Goal: Transaction & Acquisition: Book appointment/travel/reservation

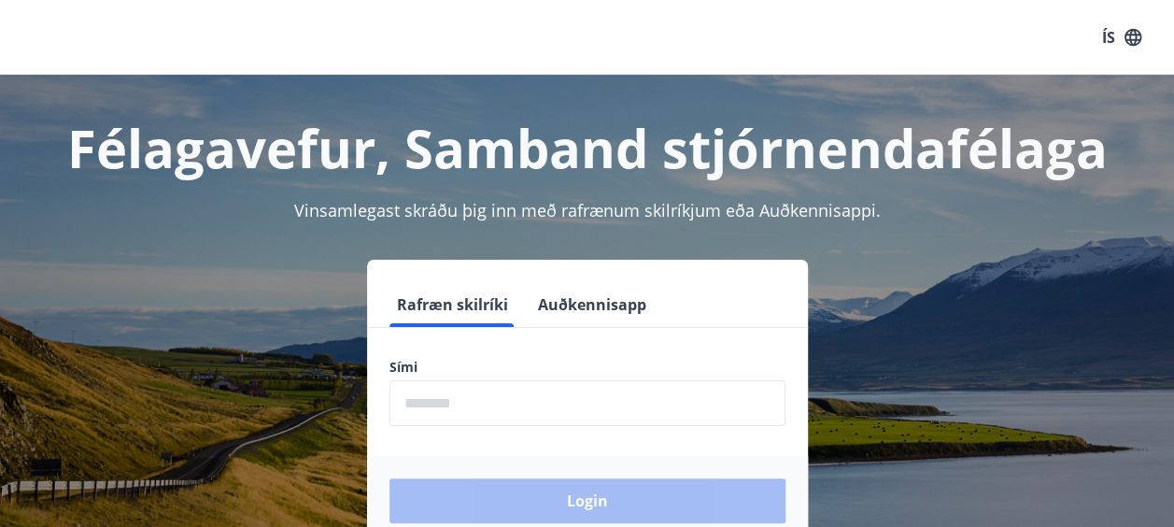
click at [463, 394] on input "phone" at bounding box center [588, 403] width 396 height 46
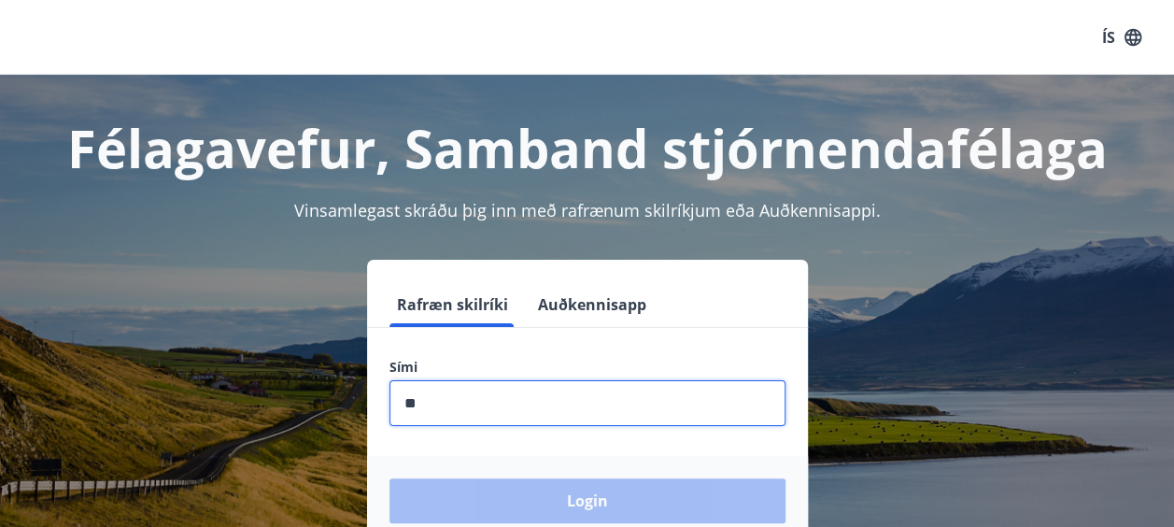
type input "*"
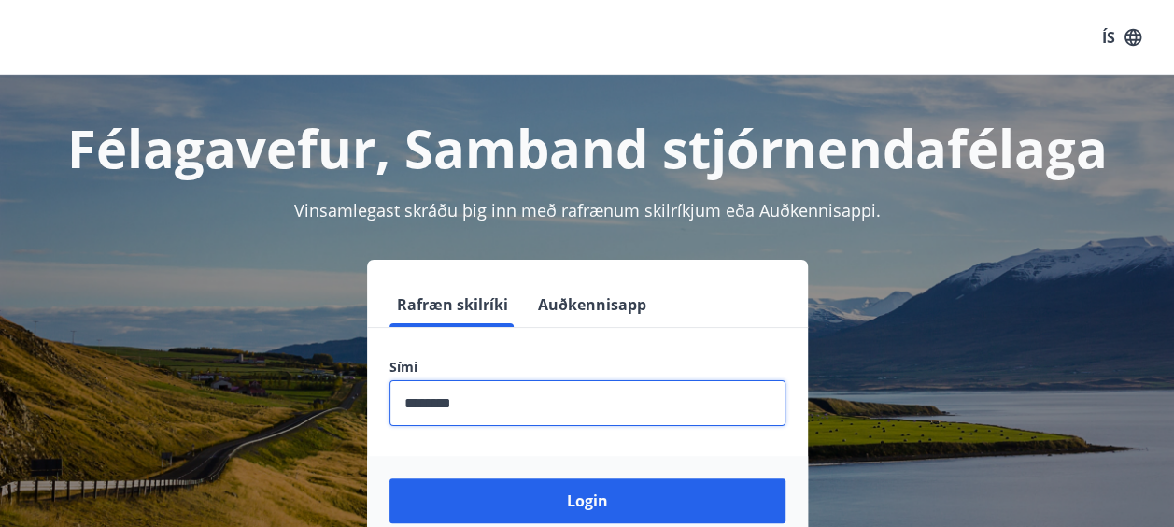
type input "********"
click at [390, 478] on button "Login" at bounding box center [588, 500] width 396 height 45
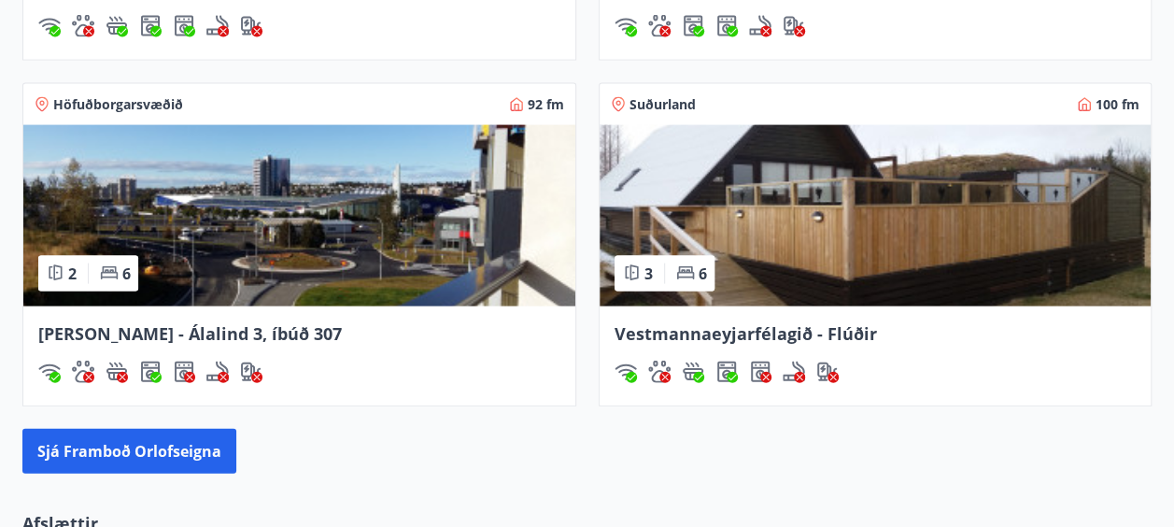
scroll to position [1943, 0]
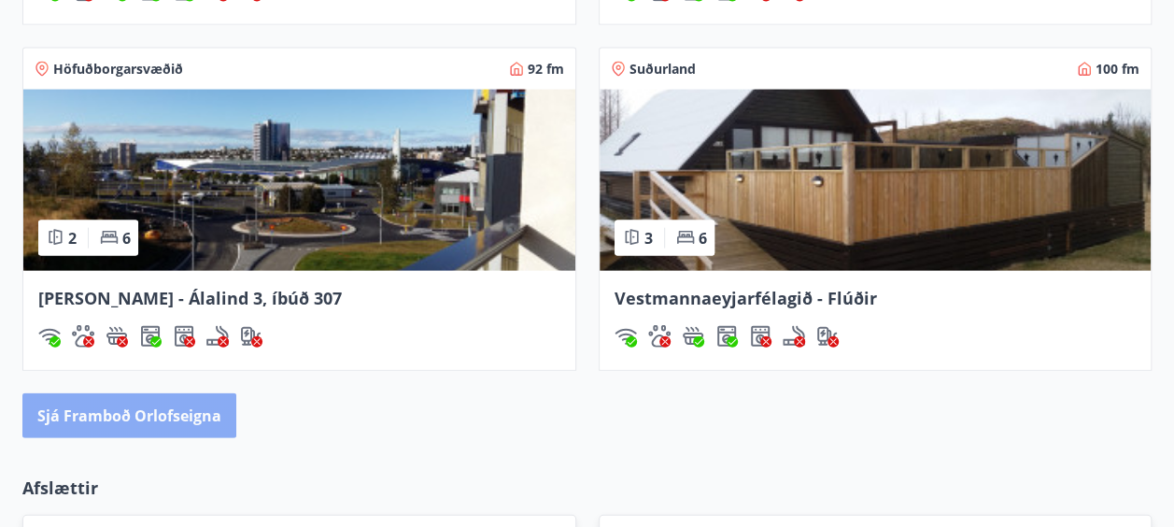
click at [164, 407] on button "Sjá framboð orlofseigna" at bounding box center [129, 415] width 214 height 45
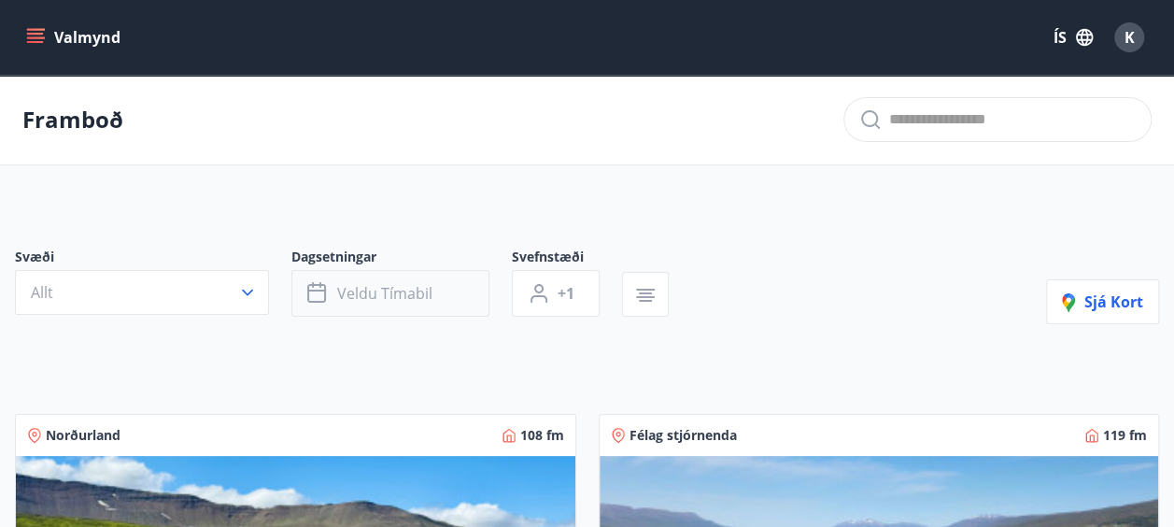
click at [407, 289] on span "Veldu tímabil" at bounding box center [384, 293] width 95 height 21
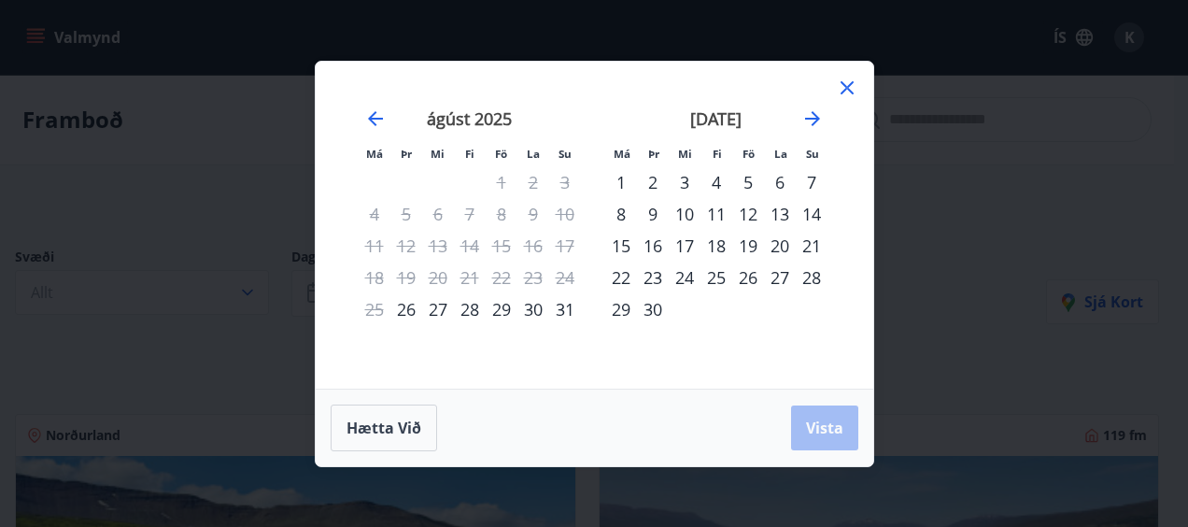
click at [752, 282] on div "26" at bounding box center [749, 278] width 32 height 32
click at [817, 278] on div "28" at bounding box center [812, 278] width 32 height 32
click at [822, 430] on span "Vista" at bounding box center [824, 428] width 37 height 21
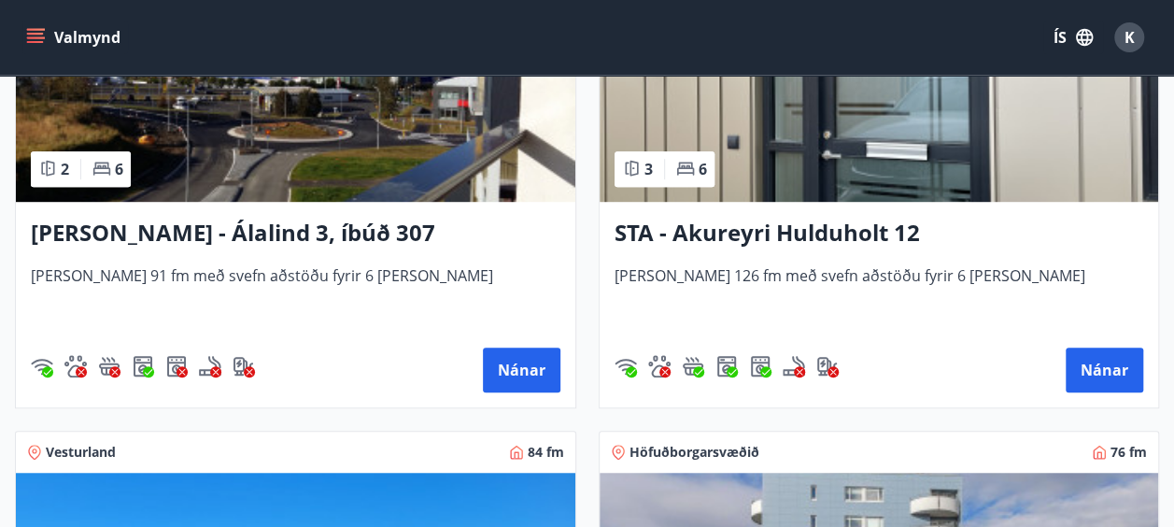
scroll to position [486, 0]
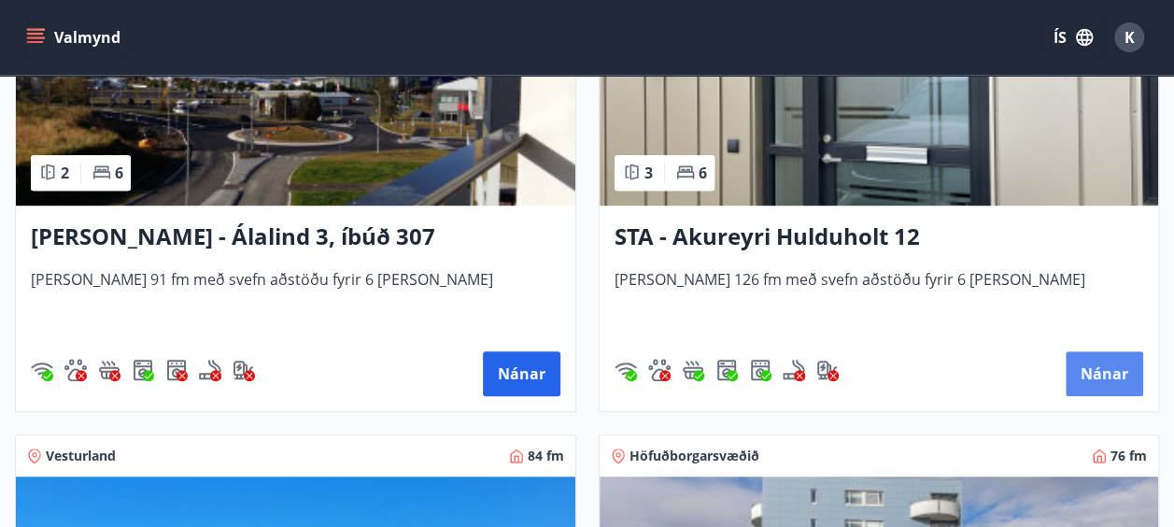
click at [1098, 367] on button "Nánar" at bounding box center [1105, 373] width 78 height 45
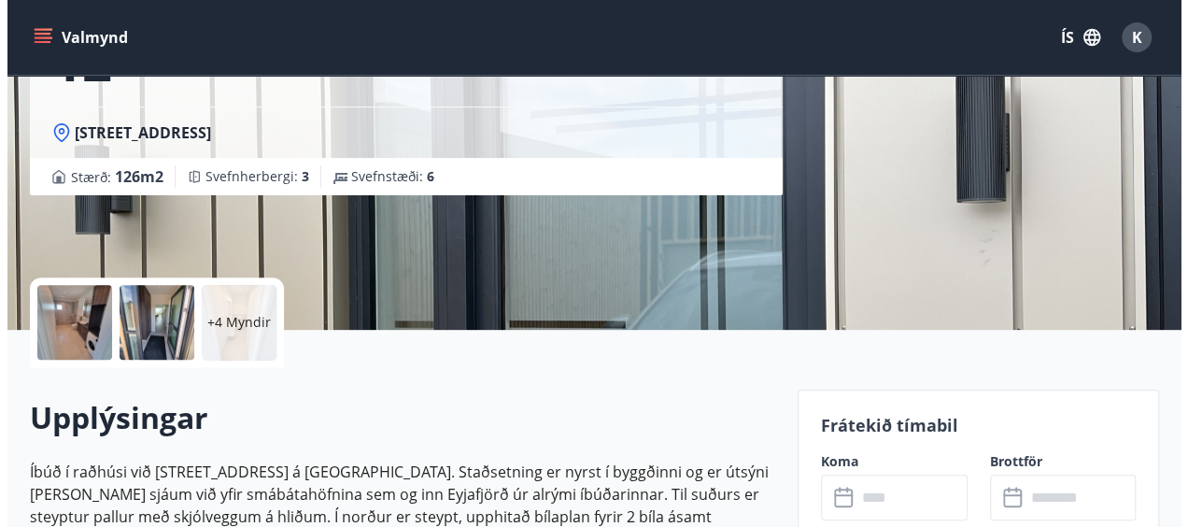
scroll to position [262, 0]
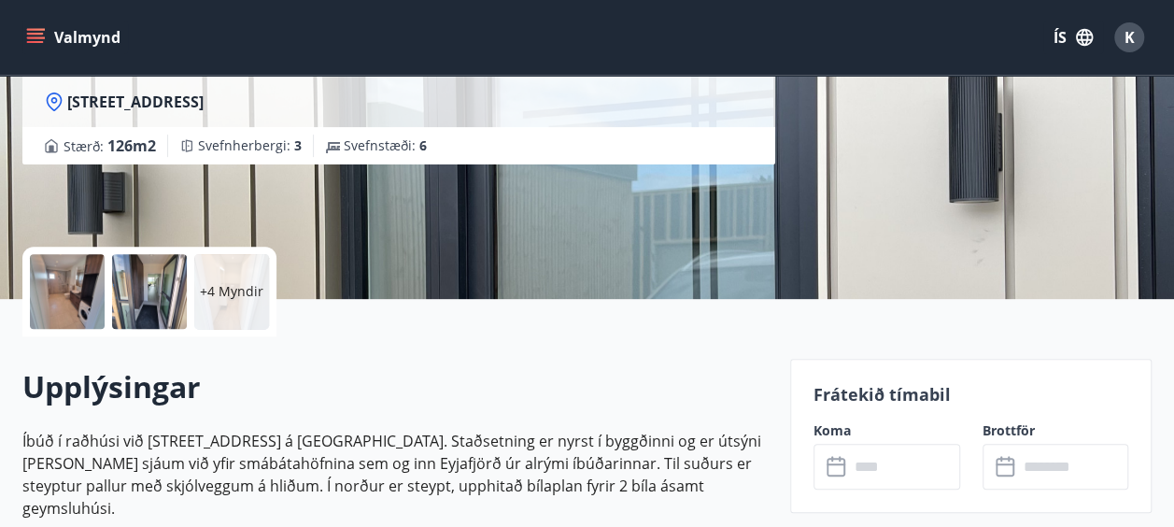
click at [75, 314] on div at bounding box center [67, 291] width 75 height 75
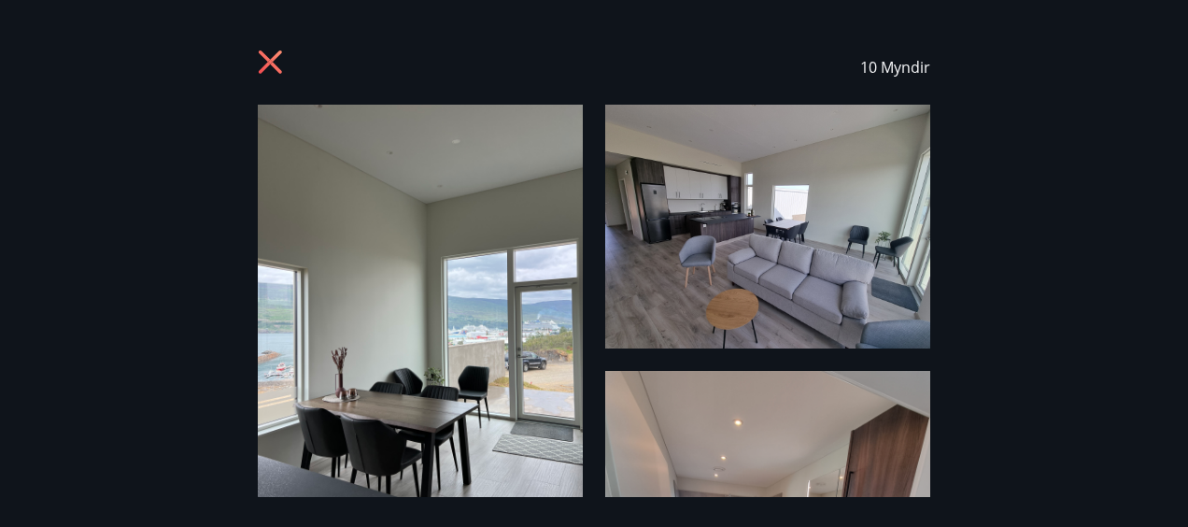
click at [1112, 185] on div "10 Myndir" at bounding box center [594, 263] width 1188 height 467
click at [131, 261] on div "10 Myndir" at bounding box center [594, 263] width 1188 height 467
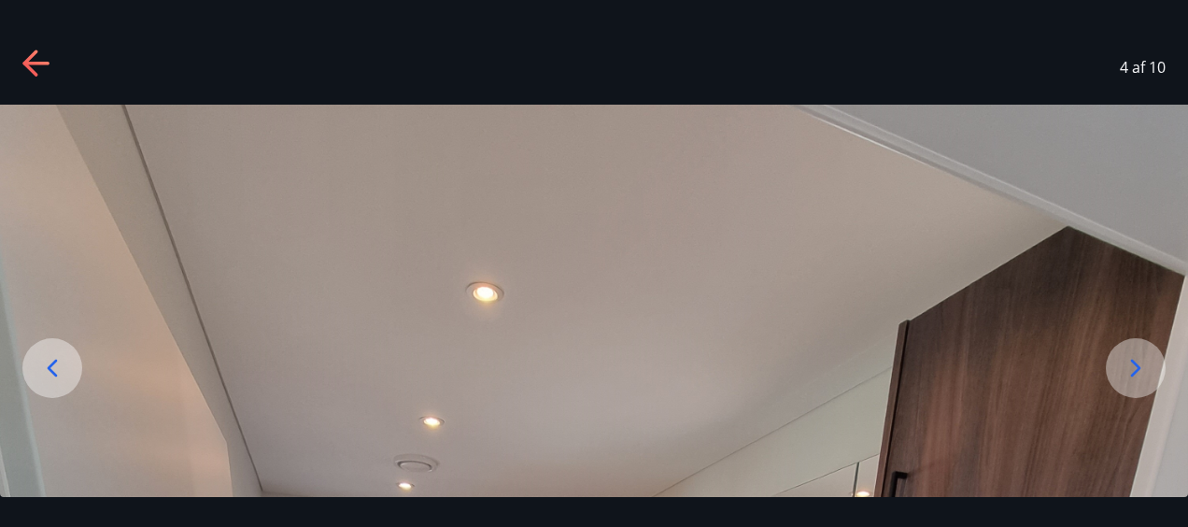
click at [1134, 368] on icon at bounding box center [1136, 368] width 30 height 30
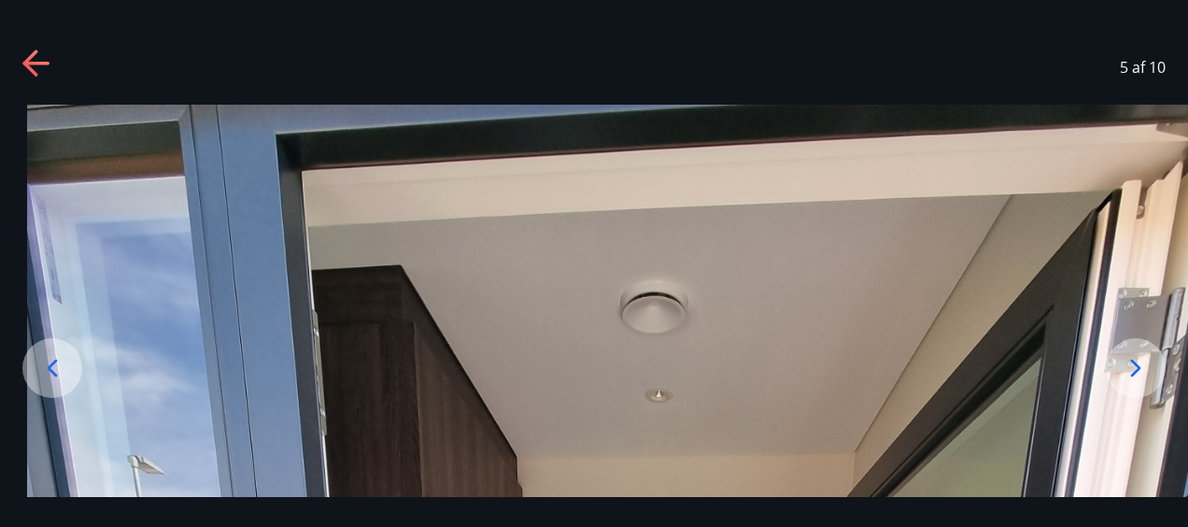
drag, startPoint x: 891, startPoint y: 380, endPoint x: 918, endPoint y: 356, distance: 36.4
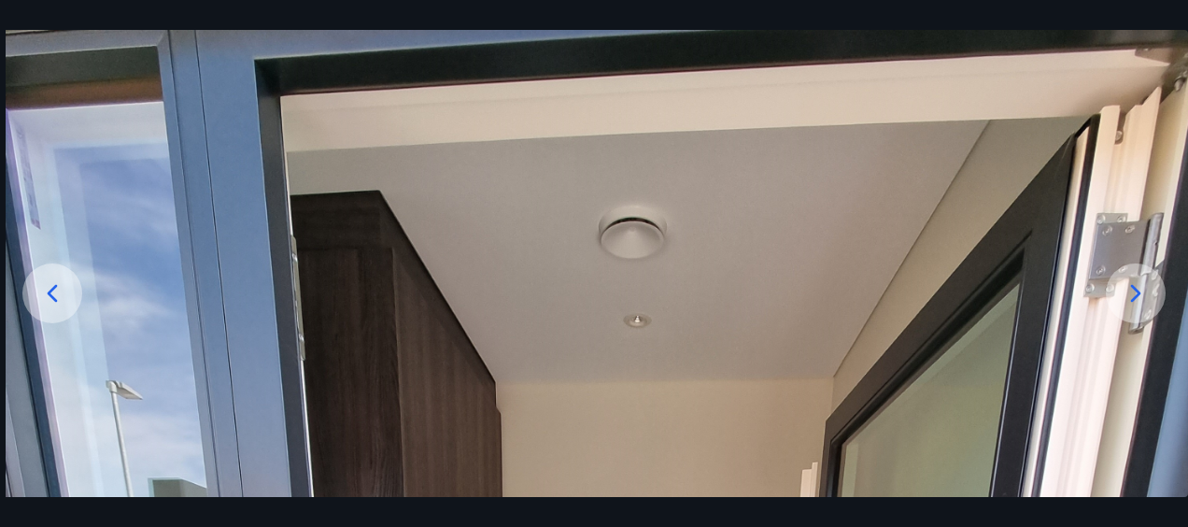
drag, startPoint x: 851, startPoint y: 299, endPoint x: 869, endPoint y: 211, distance: 89.6
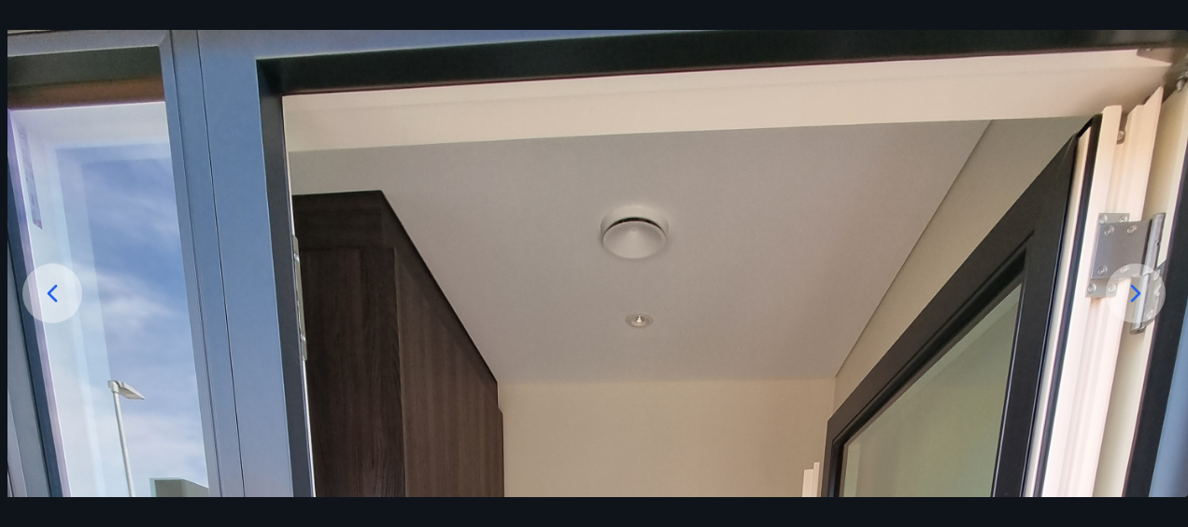
drag, startPoint x: 775, startPoint y: 243, endPoint x: 805, endPoint y: 170, distance: 78.8
click at [1128, 292] on icon at bounding box center [1136, 293] width 30 height 30
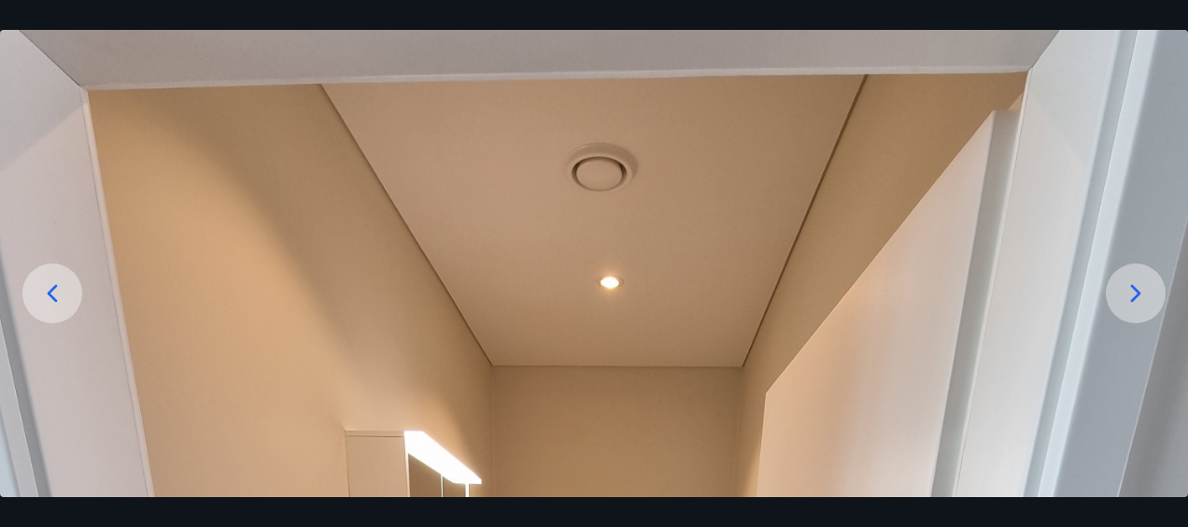
click at [1128, 292] on icon at bounding box center [1136, 293] width 30 height 30
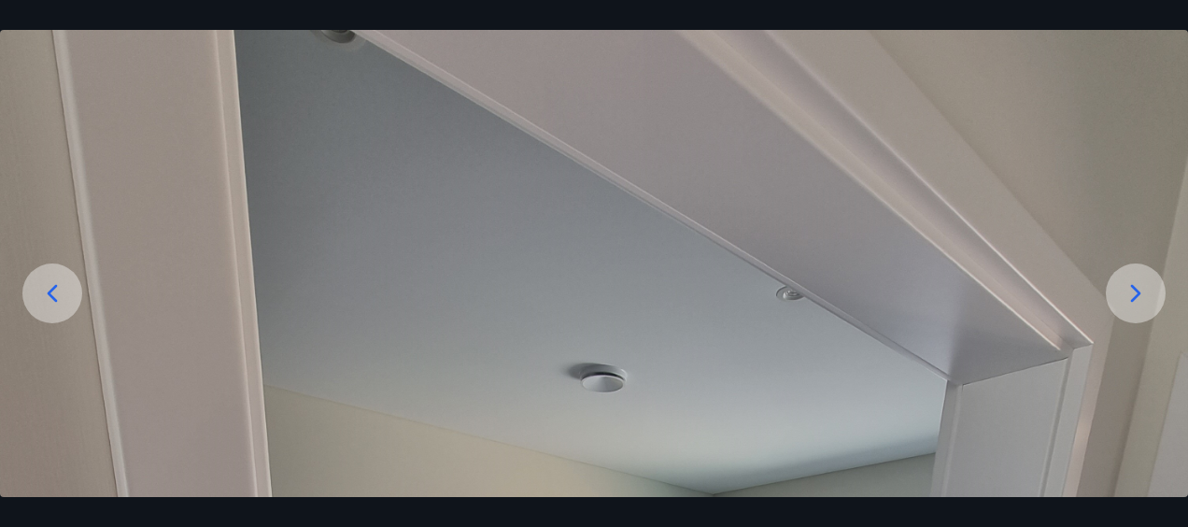
click at [1128, 292] on icon at bounding box center [1136, 293] width 30 height 30
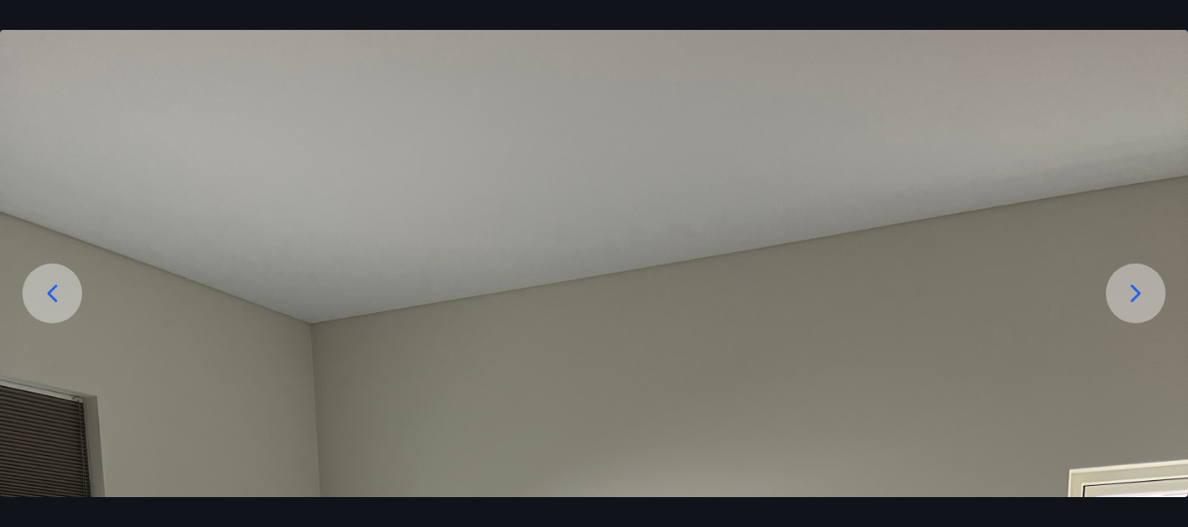
click at [1128, 292] on icon at bounding box center [1136, 293] width 30 height 30
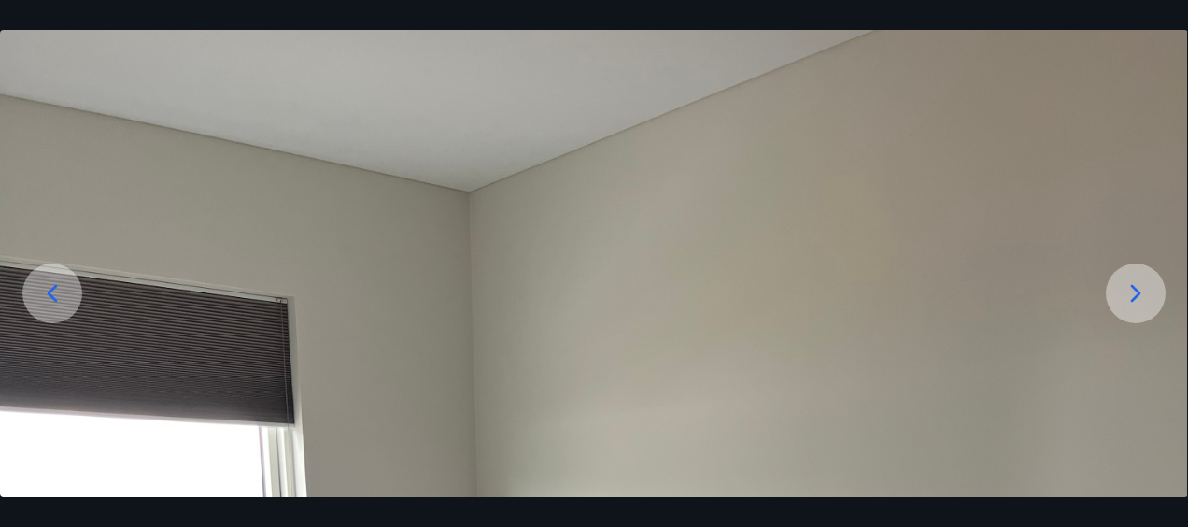
click at [1138, 287] on icon at bounding box center [1136, 293] width 30 height 30
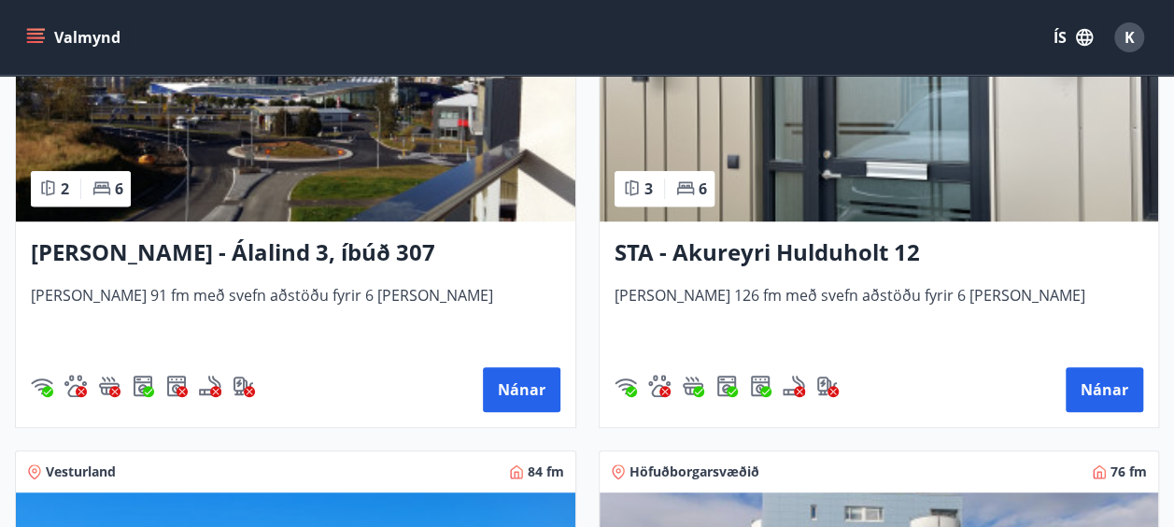
scroll to position [486, 0]
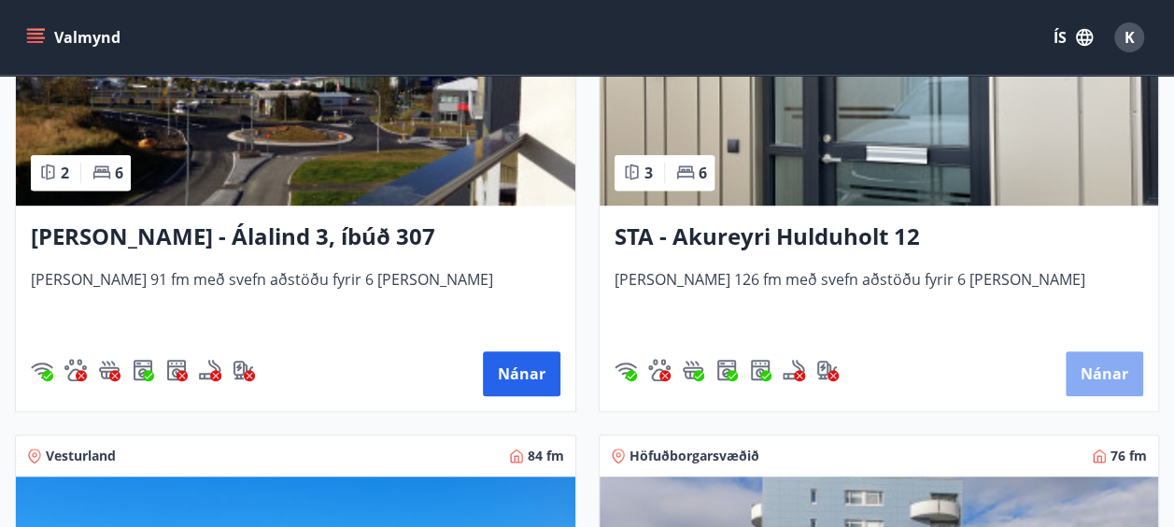
click at [1120, 362] on button "Nánar" at bounding box center [1105, 373] width 78 height 45
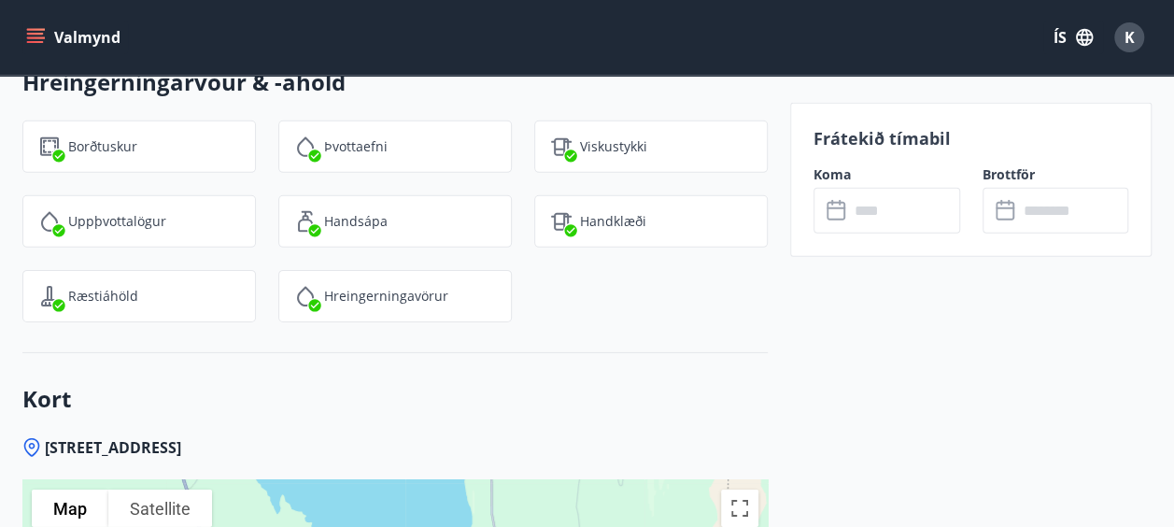
scroll to position [2795, 0]
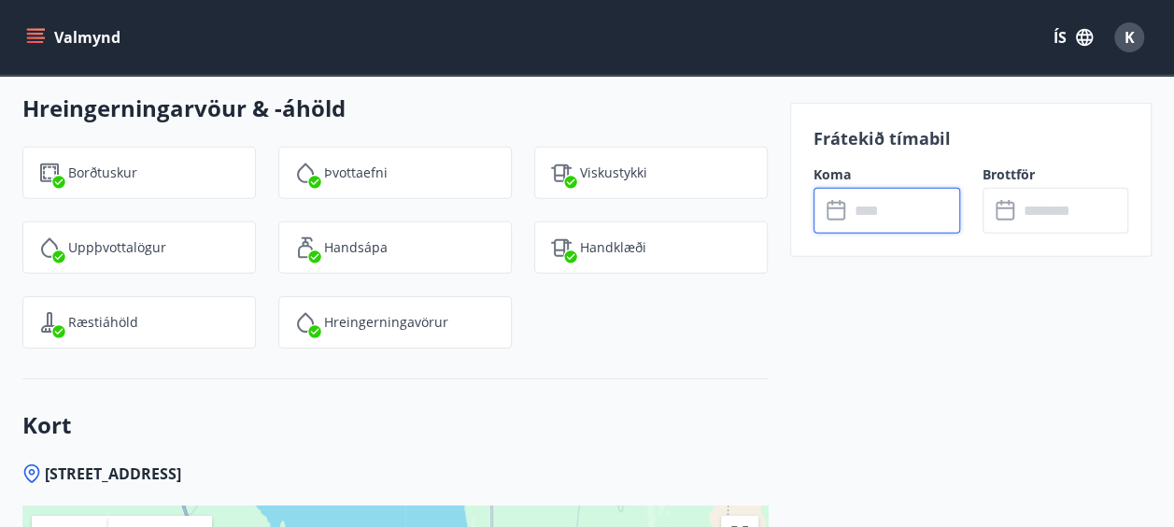
click at [874, 220] on input "text" at bounding box center [904, 211] width 111 height 46
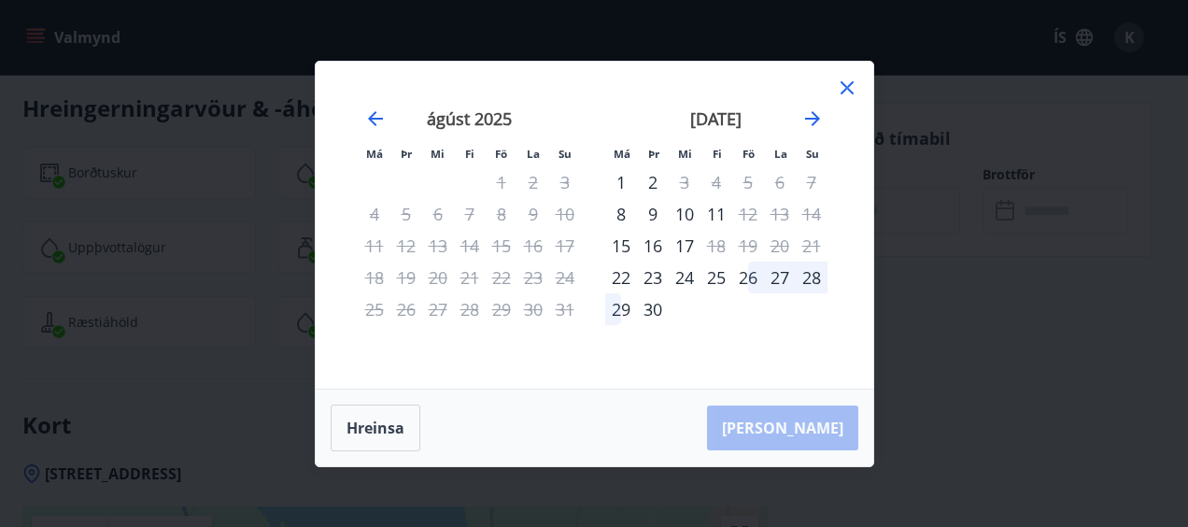
click at [745, 284] on div "26" at bounding box center [749, 278] width 32 height 32
click at [814, 278] on div "28" at bounding box center [812, 278] width 32 height 32
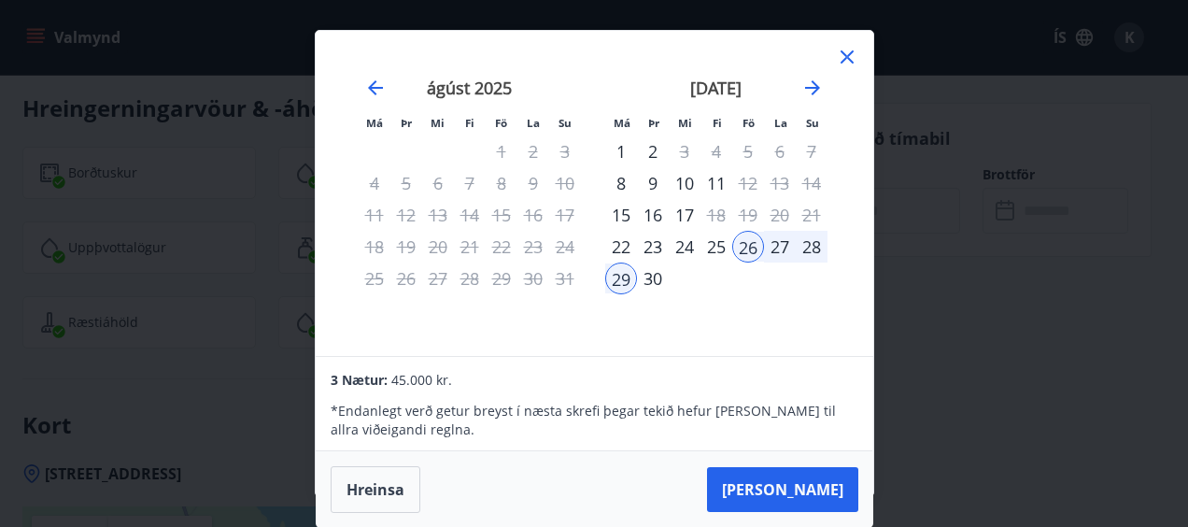
click at [745, 241] on div "26" at bounding box center [749, 247] width 32 height 32
click at [815, 243] on div "28" at bounding box center [812, 247] width 32 height 32
click at [796, 491] on button "[PERSON_NAME]" at bounding box center [782, 489] width 151 height 45
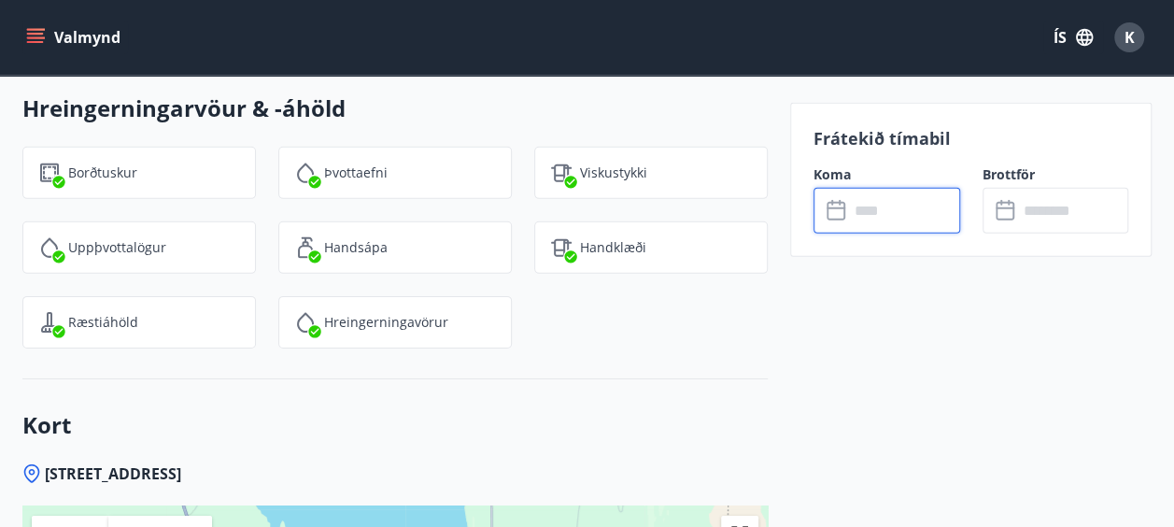
type input "******"
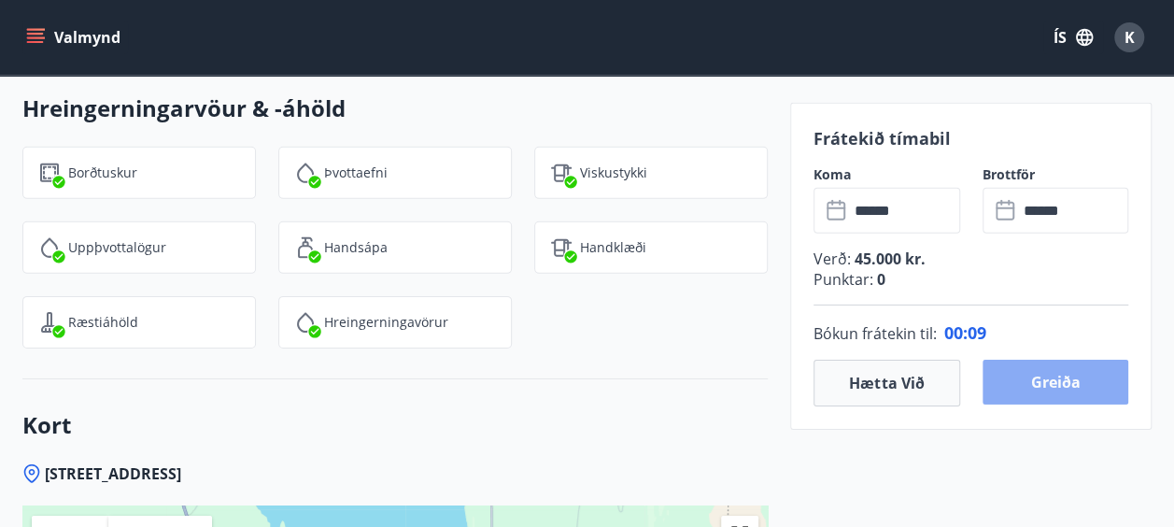
click at [1050, 385] on button "Greiða" at bounding box center [1056, 382] width 147 height 45
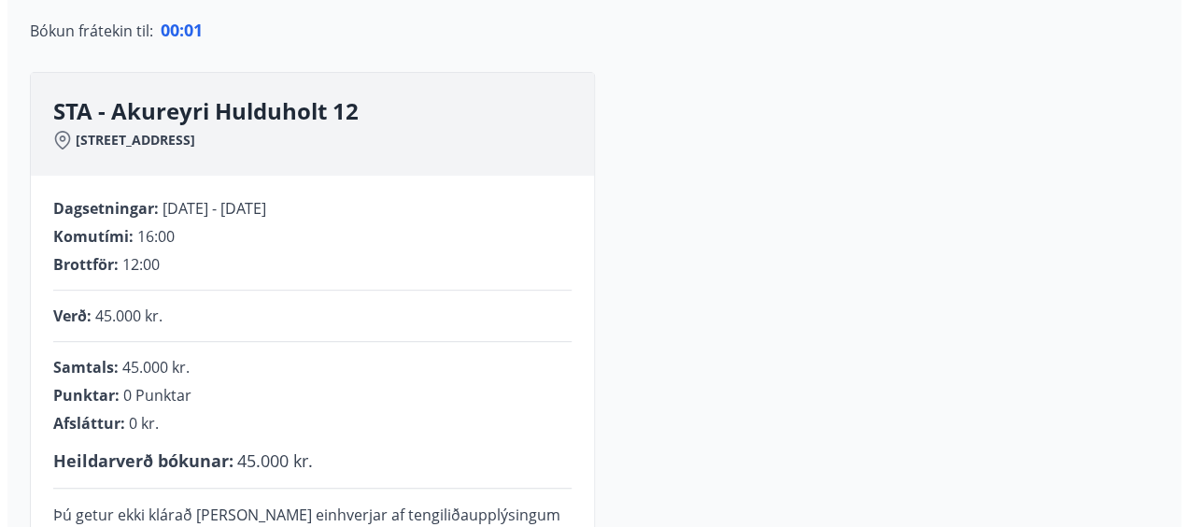
scroll to position [171, 0]
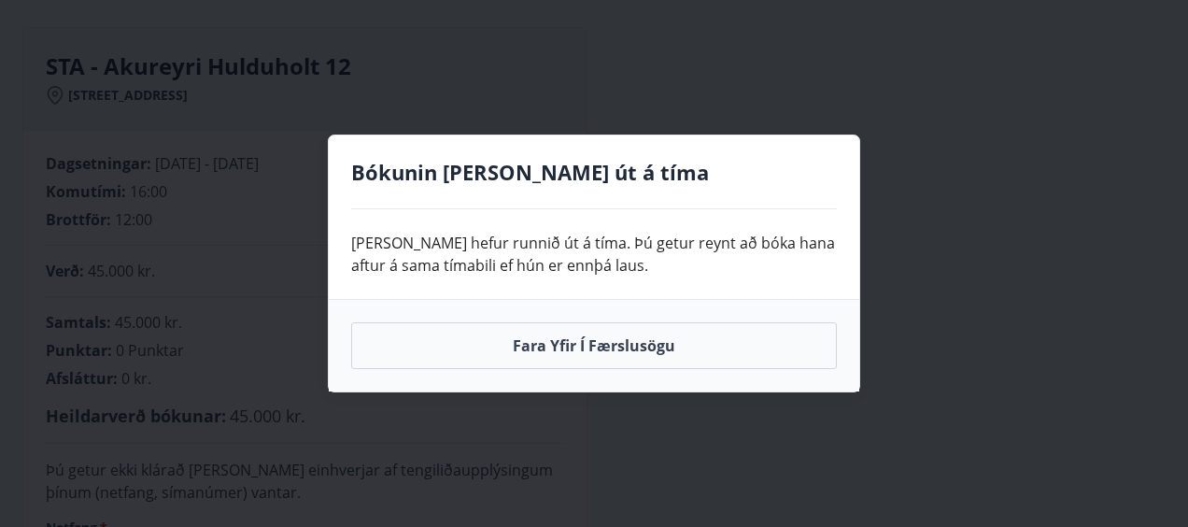
drag, startPoint x: 1179, startPoint y: 314, endPoint x: 1190, endPoint y: 116, distance: 198.4
click at [1188, 116] on html "**********" at bounding box center [594, 406] width 1188 height 1155
click at [993, 204] on div "Bókunin [PERSON_NAME] út á tíma Bókunin hefur runnið út á tíma. Þú getur reynt …" at bounding box center [594, 263] width 1188 height 527
click at [630, 355] on button "Fara yfir í færslusögu" at bounding box center [594, 345] width 486 height 47
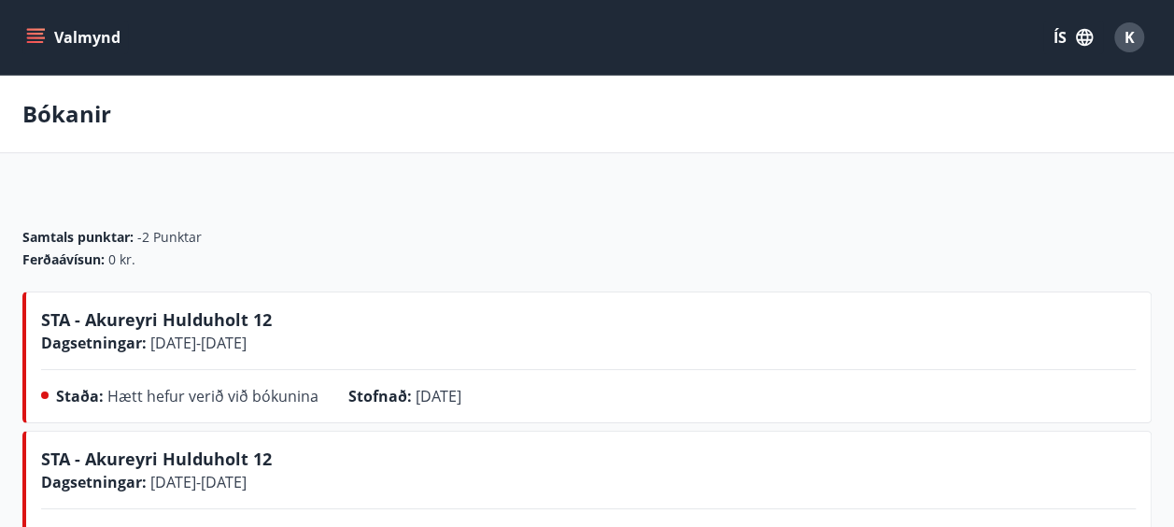
click at [219, 320] on span "STA - Akureyri Hulduholt 12" at bounding box center [156, 319] width 231 height 22
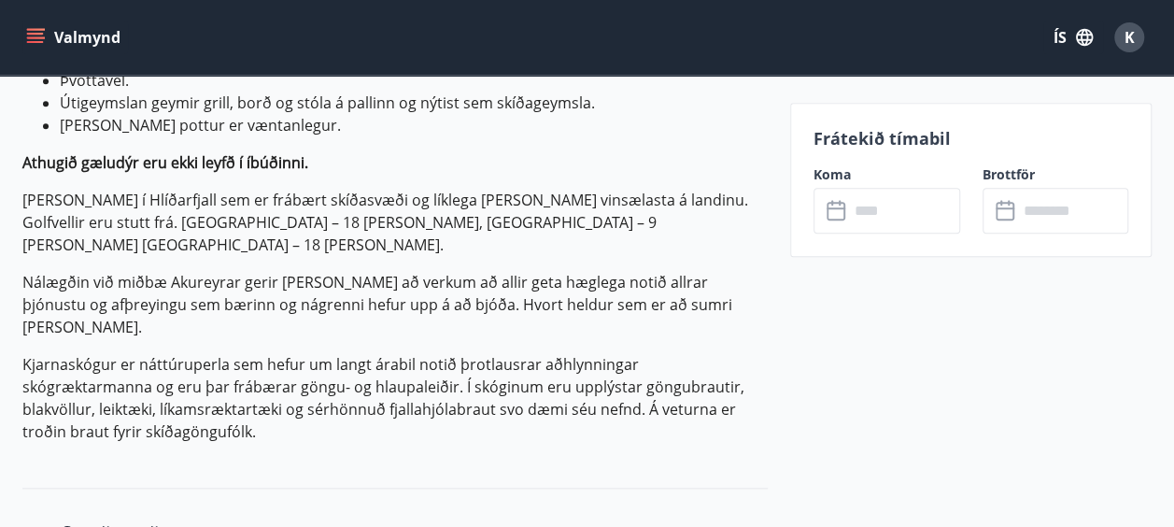
scroll to position [861, 0]
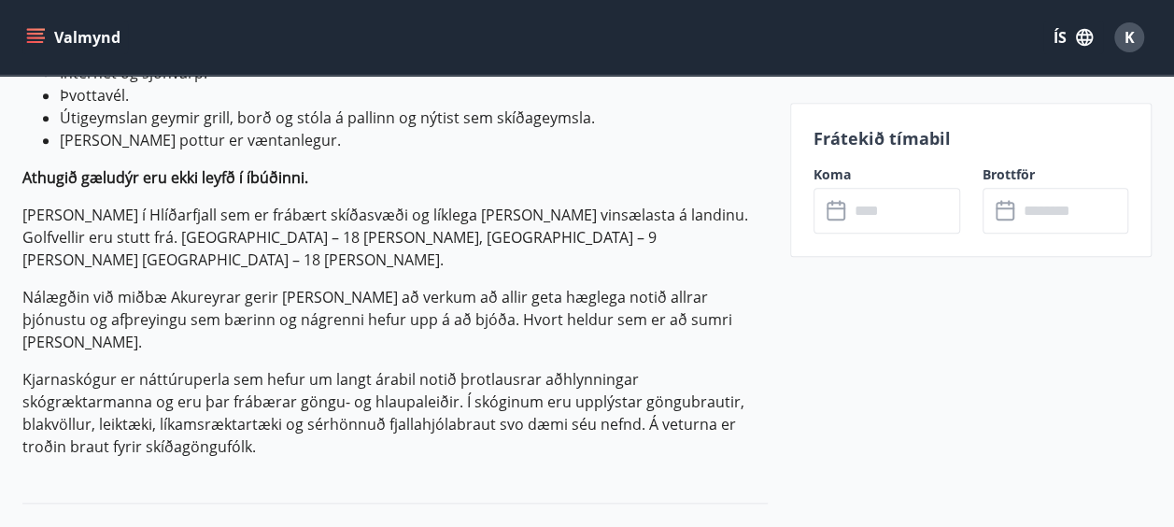
click at [894, 218] on input "text" at bounding box center [904, 211] width 111 height 46
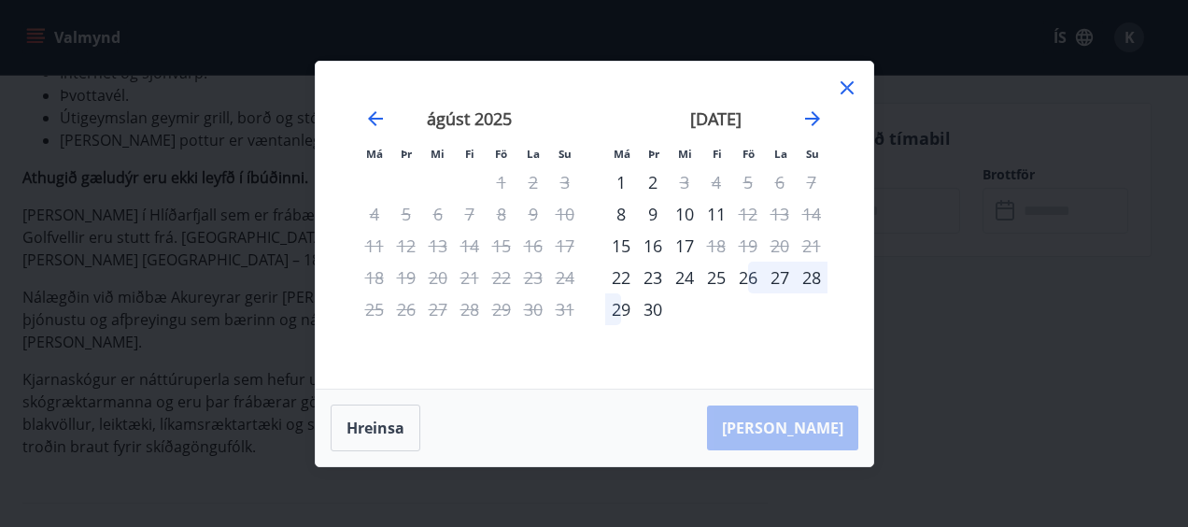
click at [751, 284] on div "26" at bounding box center [749, 278] width 32 height 32
click at [615, 304] on div "29" at bounding box center [621, 309] width 32 height 32
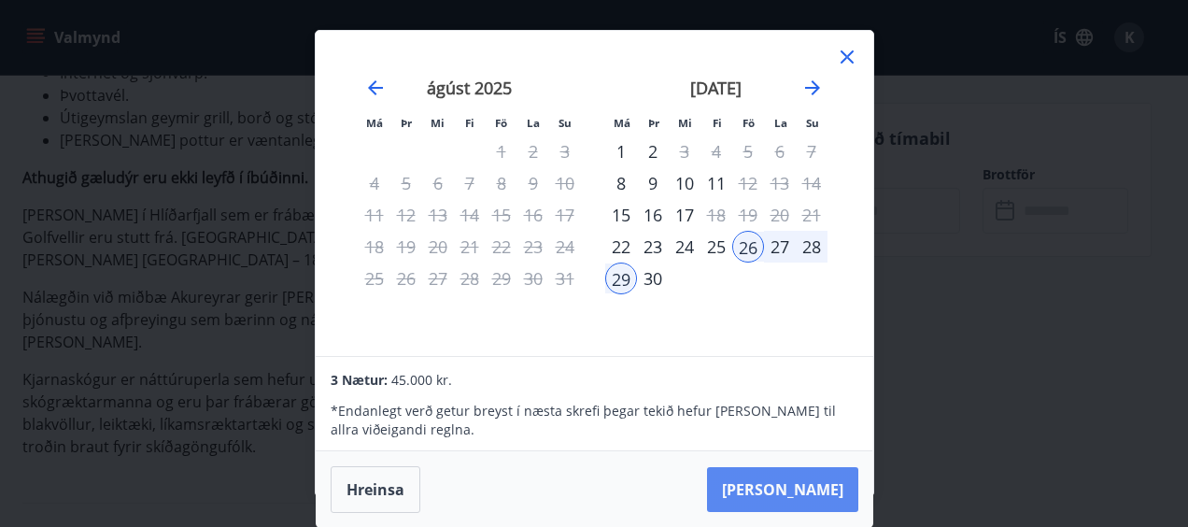
click at [816, 497] on button "[PERSON_NAME]" at bounding box center [782, 489] width 151 height 45
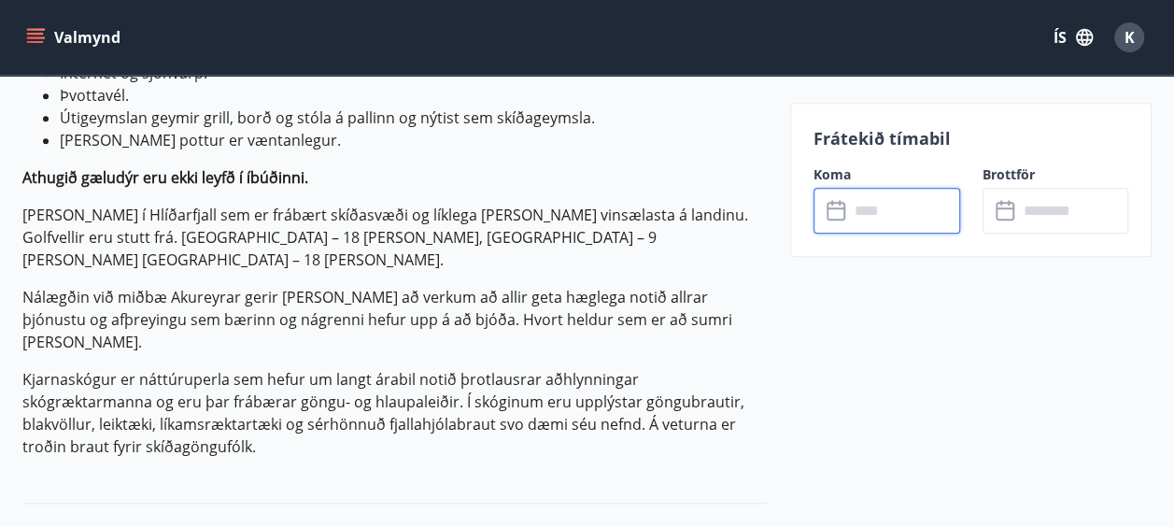
type input "******"
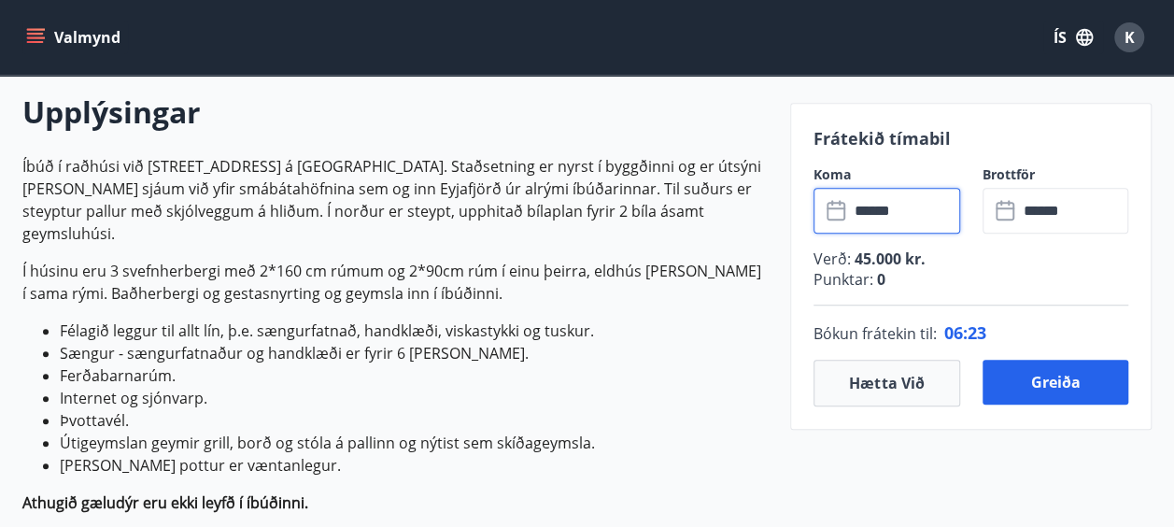
scroll to position [532, 0]
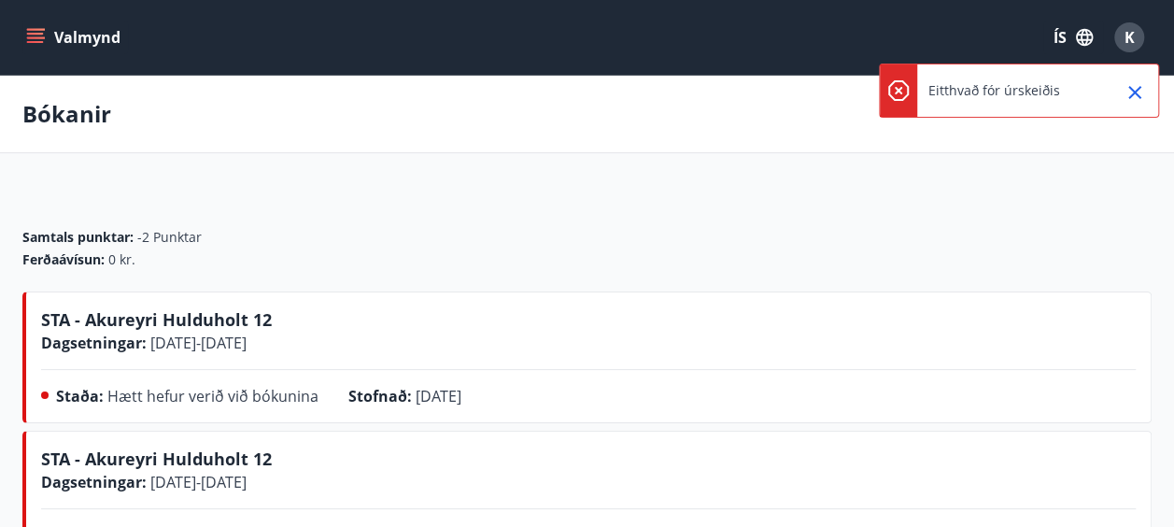
click at [132, 313] on span "STA - Akureyri Hulduholt 12" at bounding box center [156, 319] width 231 height 22
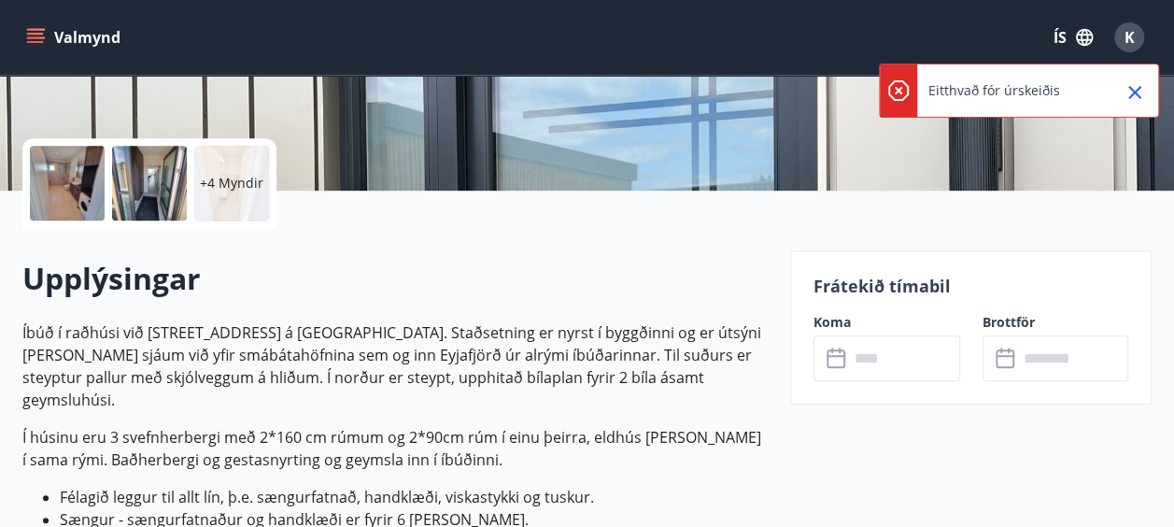
scroll to position [411, 0]
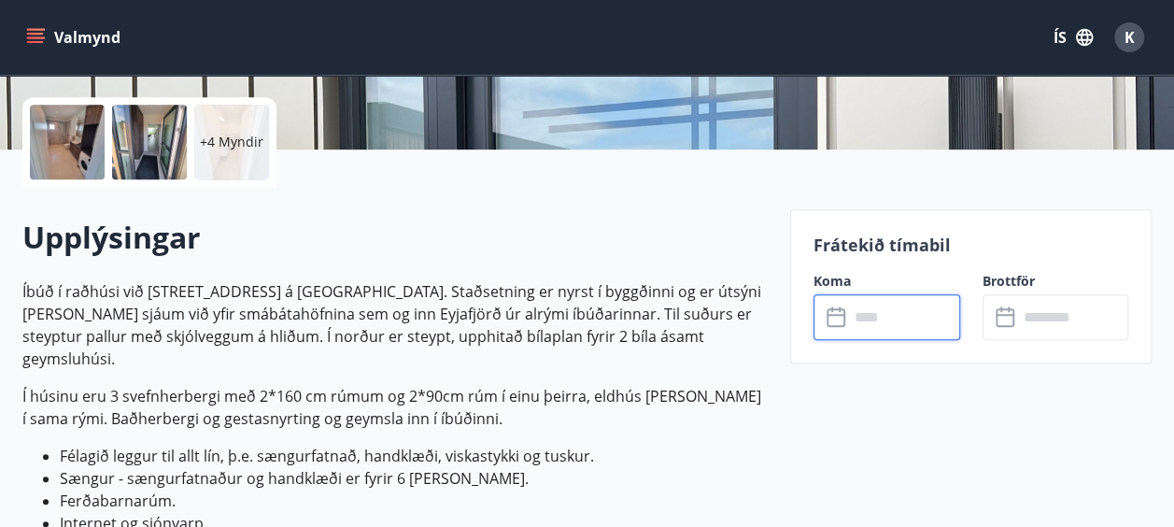
click at [893, 313] on input "text" at bounding box center [904, 317] width 111 height 46
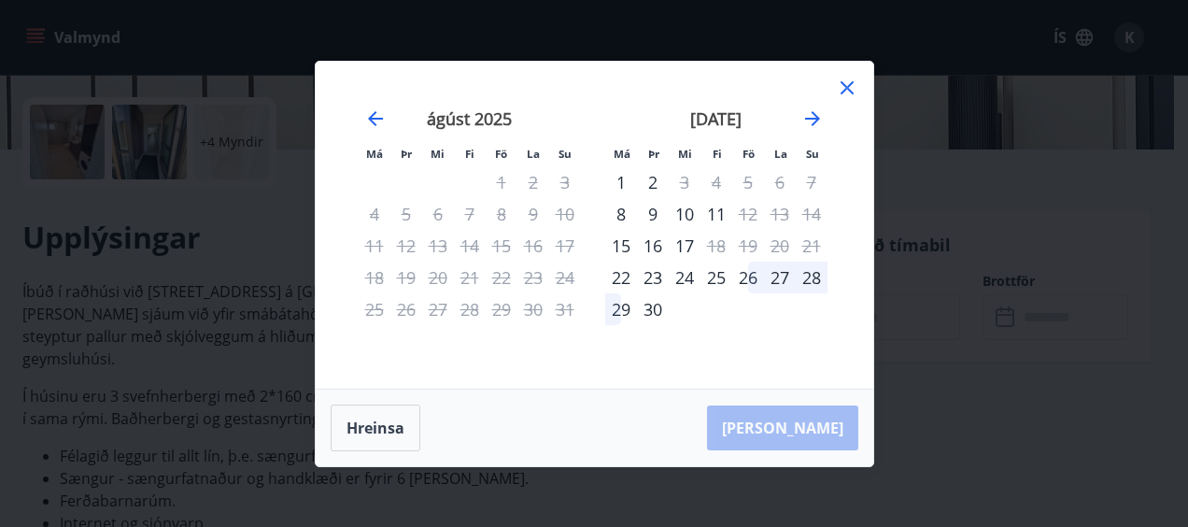
click at [751, 282] on div "26" at bounding box center [749, 278] width 32 height 32
click at [627, 312] on div "29" at bounding box center [621, 309] width 32 height 32
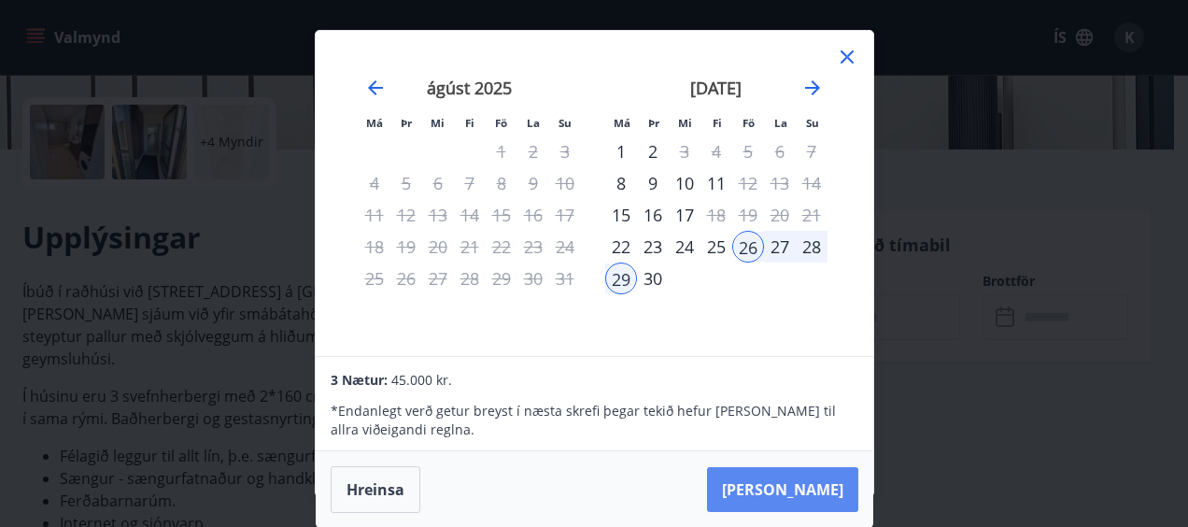
click at [786, 483] on button "[PERSON_NAME]" at bounding box center [782, 489] width 151 height 45
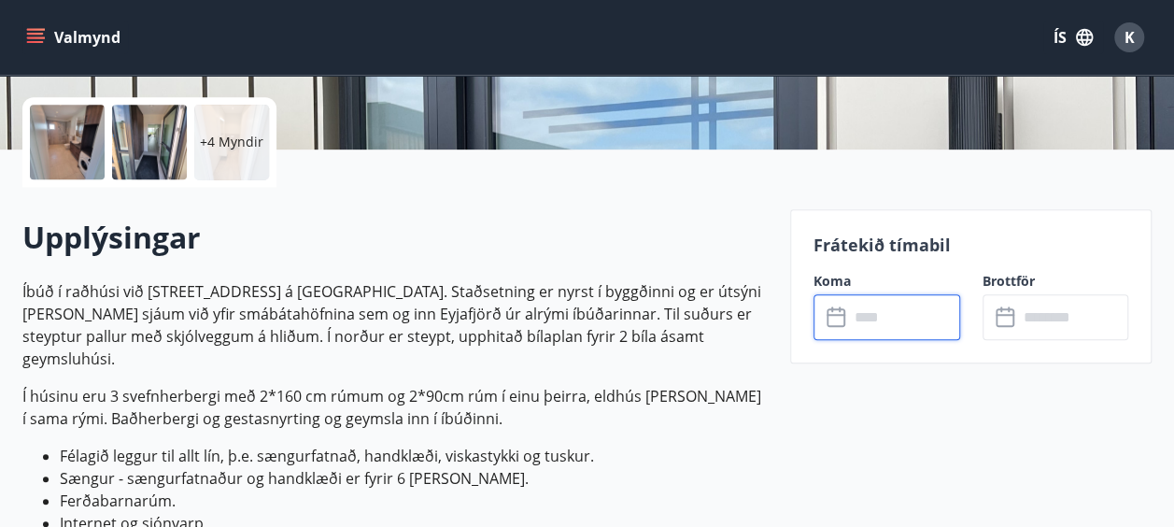
type input "******"
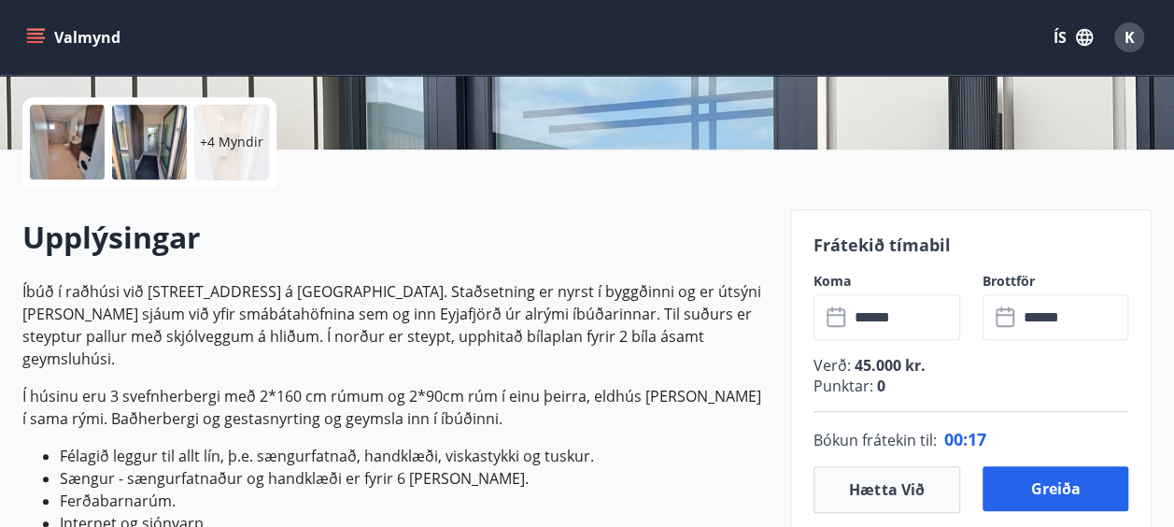
click at [325, 405] on p "Í húsinu eru 3 svefnherbergi með 2*160 cm rúmum og 2*90cm rúm í einu þeirra, el…" at bounding box center [395, 407] width 746 height 45
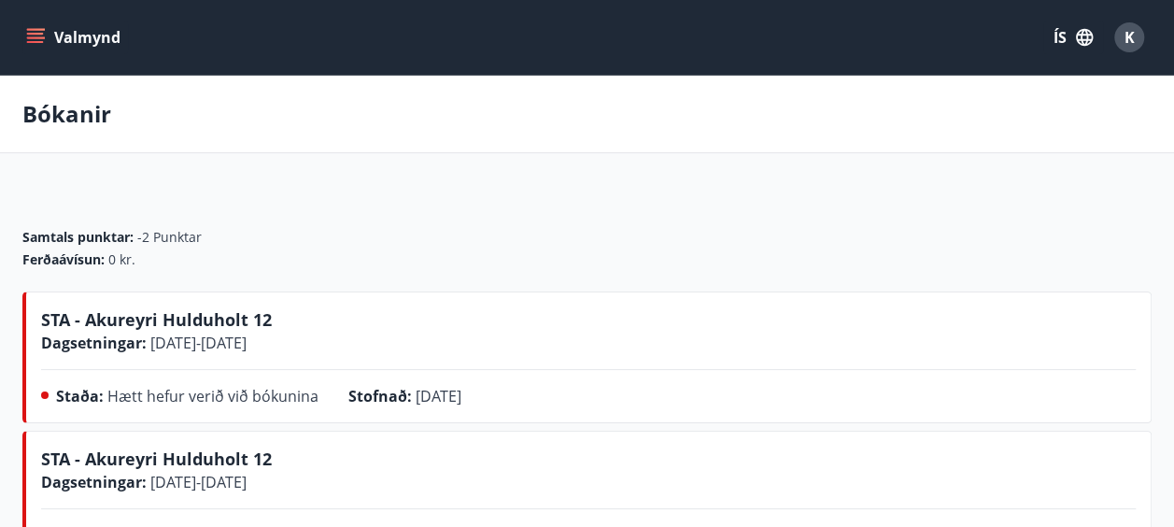
click at [136, 322] on span "STA - Akureyri Hulduholt 12" at bounding box center [156, 319] width 231 height 22
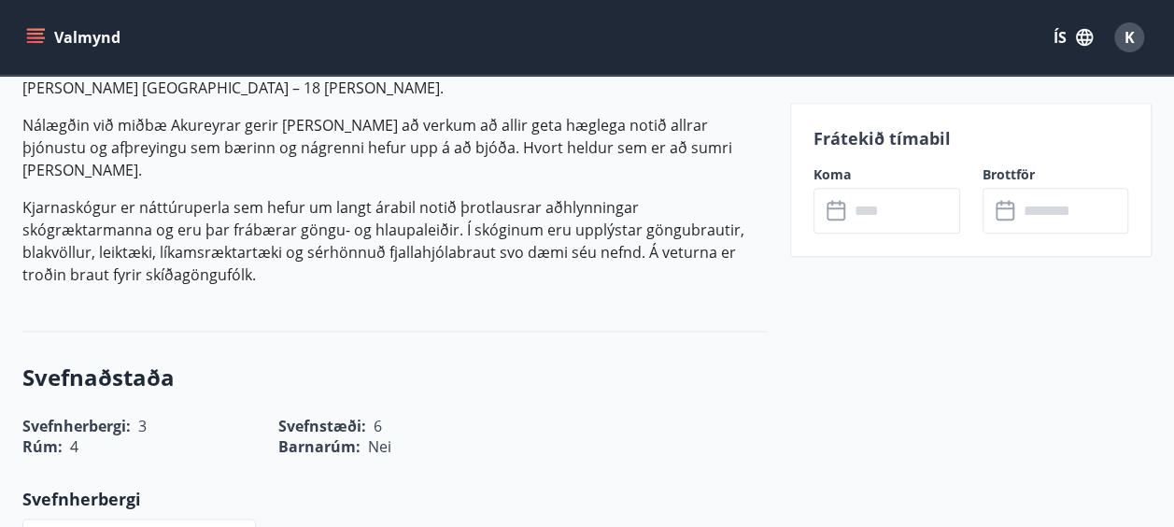
scroll to position [1013, 0]
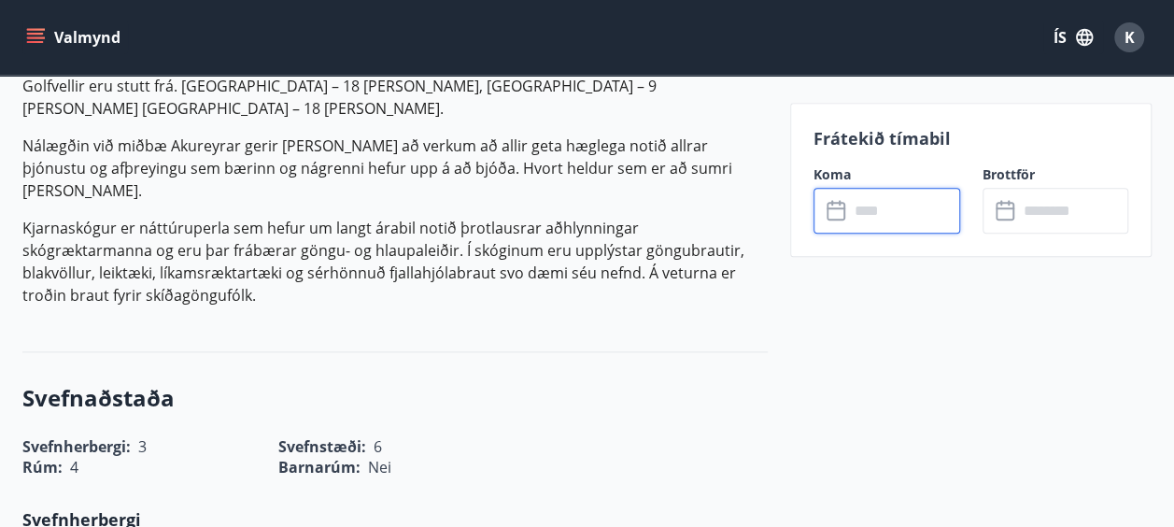
click at [884, 219] on input "text" at bounding box center [904, 211] width 111 height 46
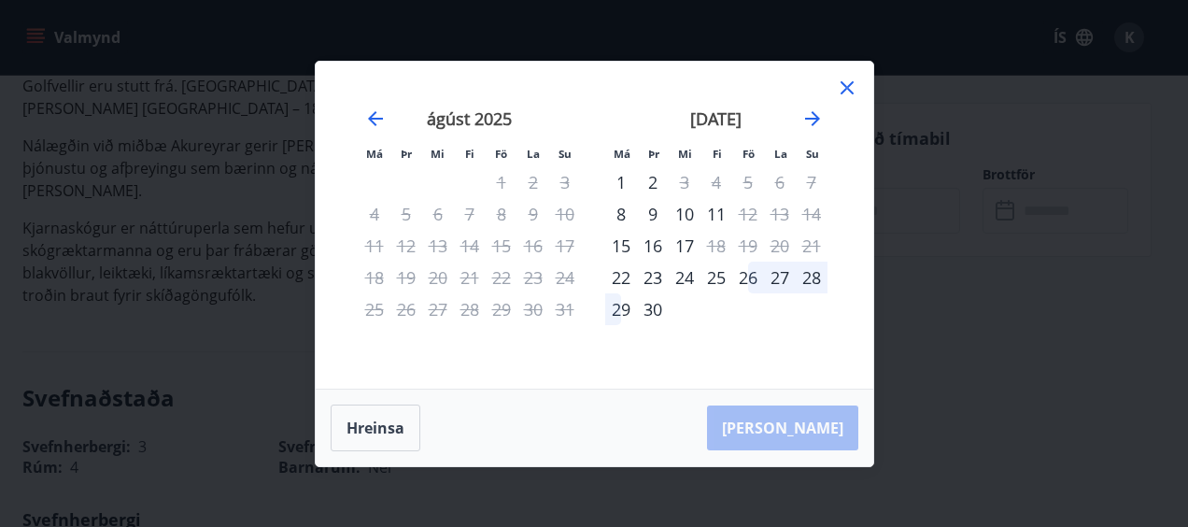
click at [750, 271] on div "26" at bounding box center [749, 278] width 32 height 32
click at [610, 302] on div "29" at bounding box center [621, 309] width 32 height 32
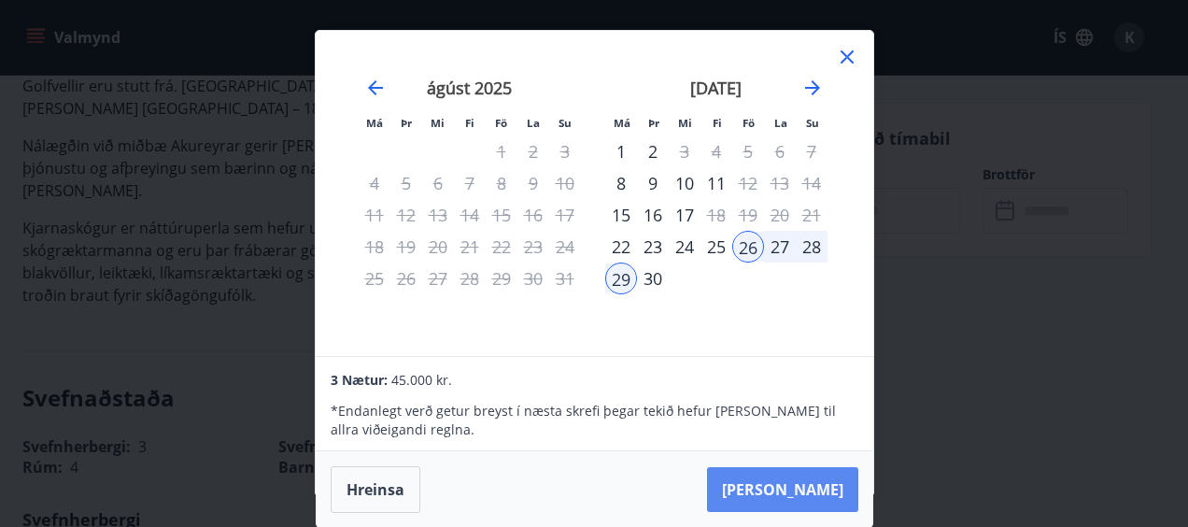
click at [811, 475] on button "[PERSON_NAME]" at bounding box center [782, 489] width 151 height 45
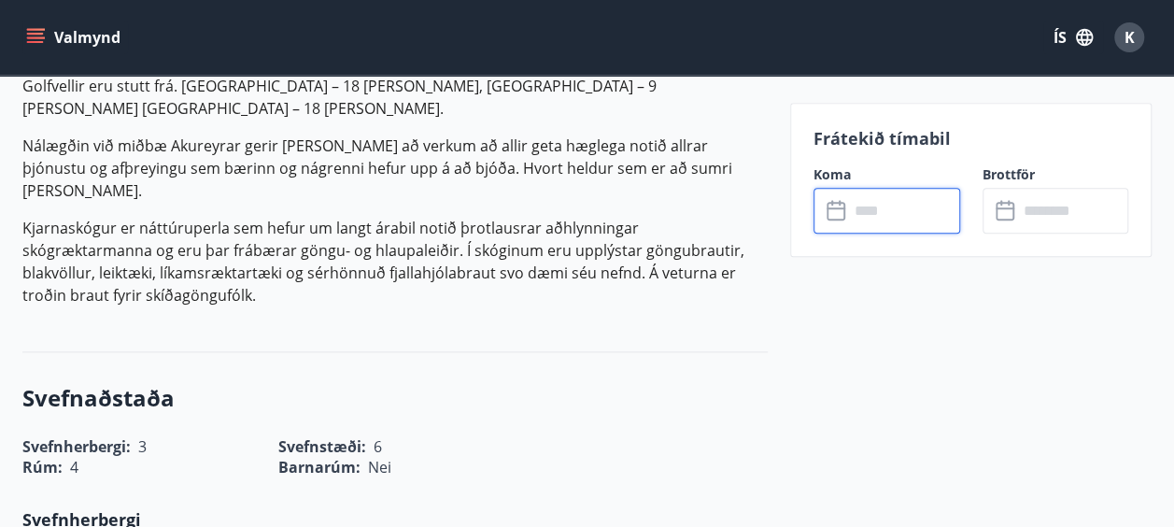
type input "******"
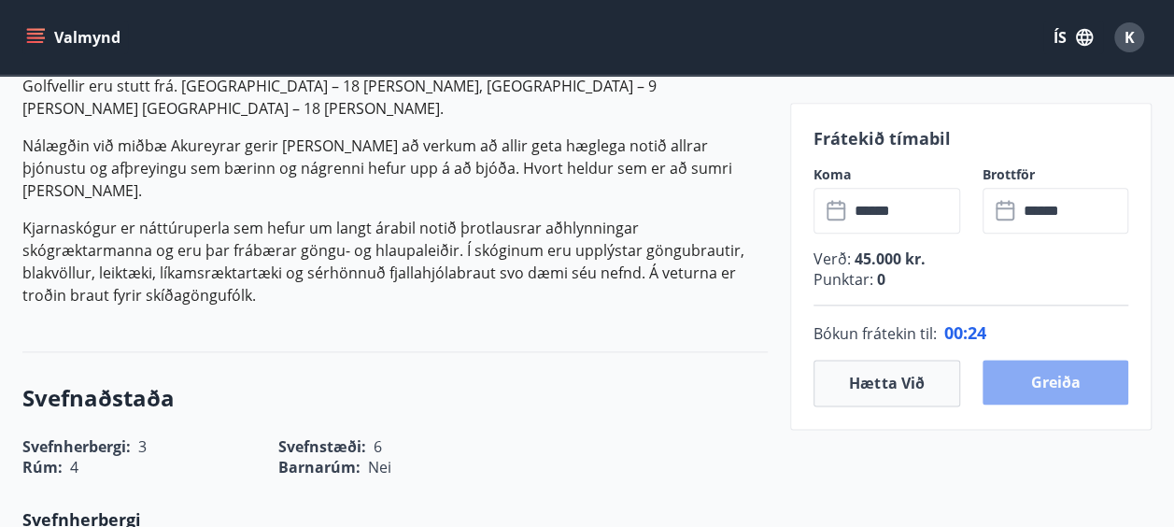
click at [1071, 381] on button "Greiða" at bounding box center [1056, 382] width 147 height 45
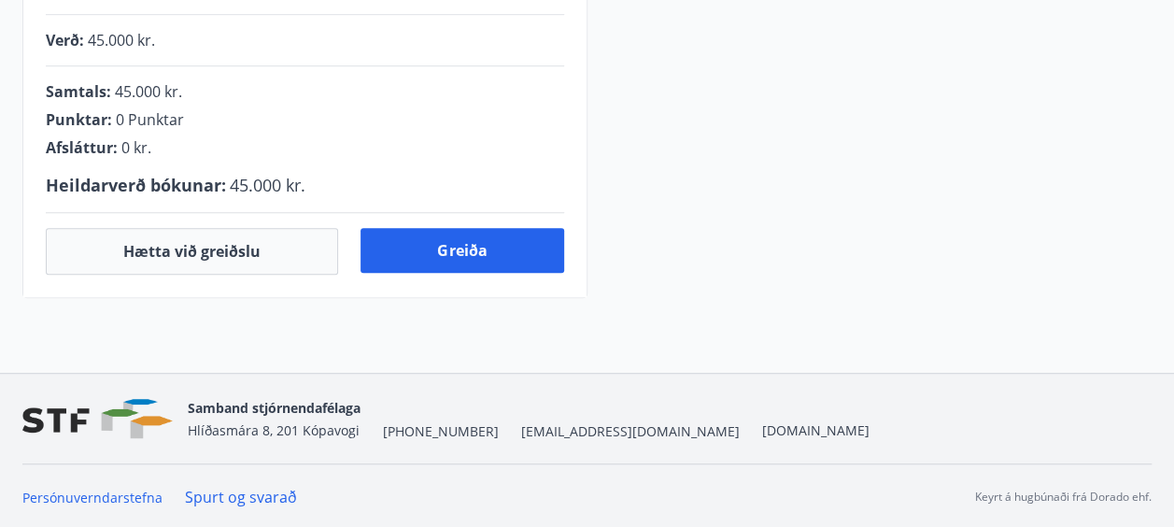
scroll to position [682, 0]
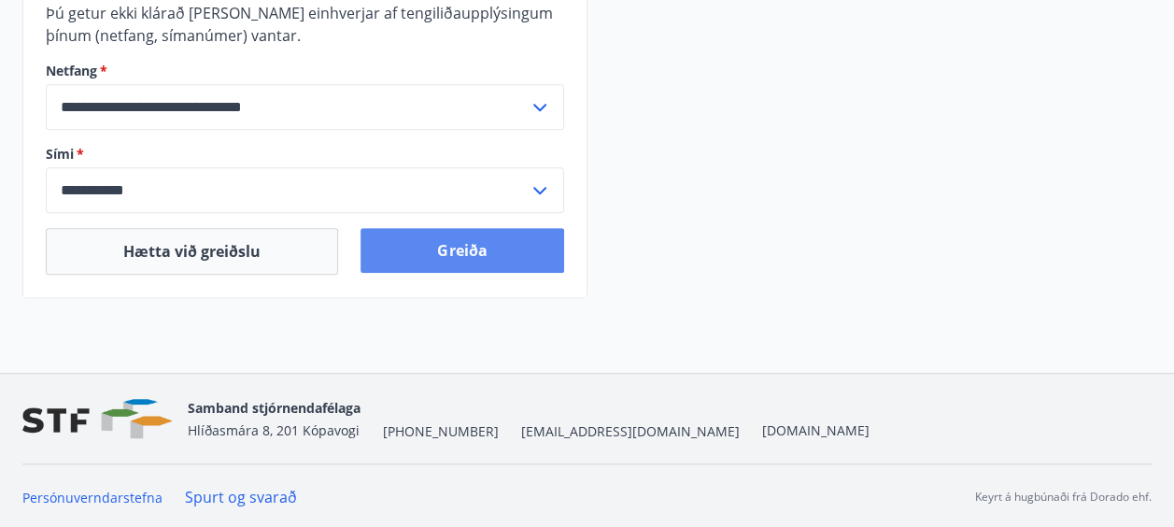
click at [450, 255] on button "Greiða" at bounding box center [462, 250] width 203 height 45
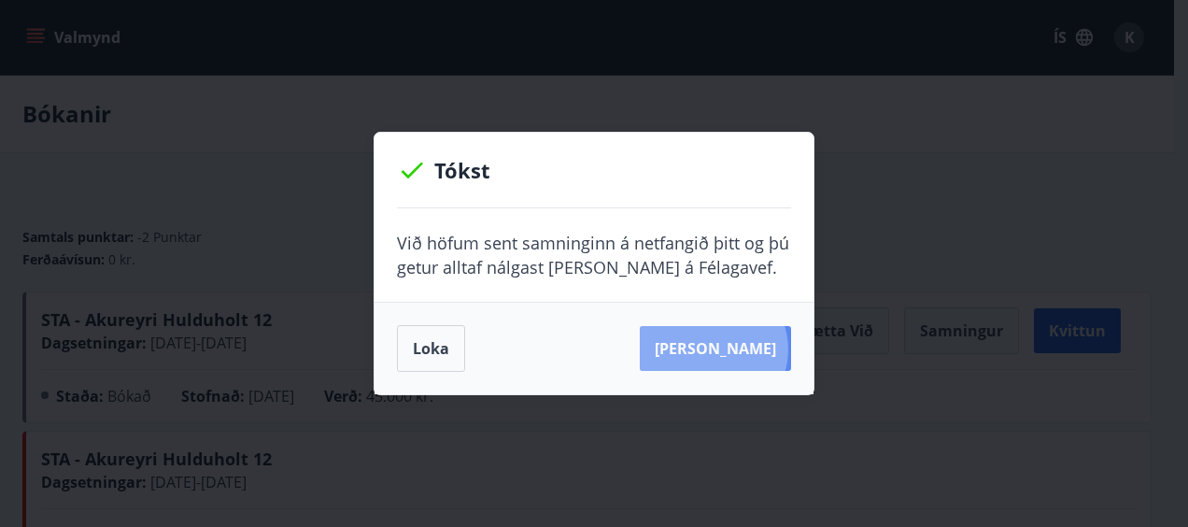
click at [744, 349] on button "Sjá samning" at bounding box center [715, 348] width 151 height 45
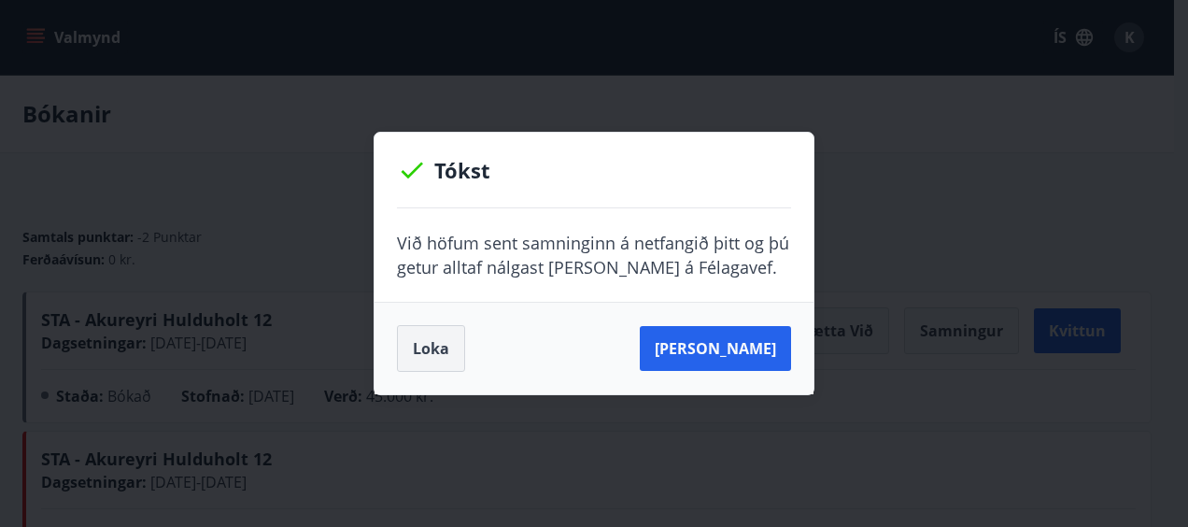
click at [420, 360] on button "Loka" at bounding box center [431, 348] width 68 height 47
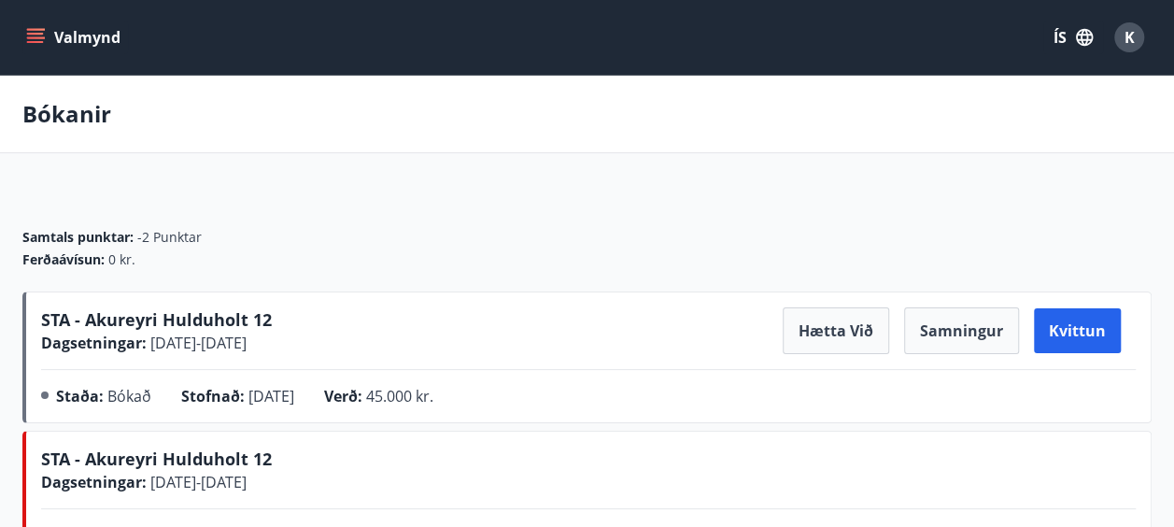
click at [214, 311] on span "STA - Akureyri Hulduholt 12" at bounding box center [156, 319] width 231 height 22
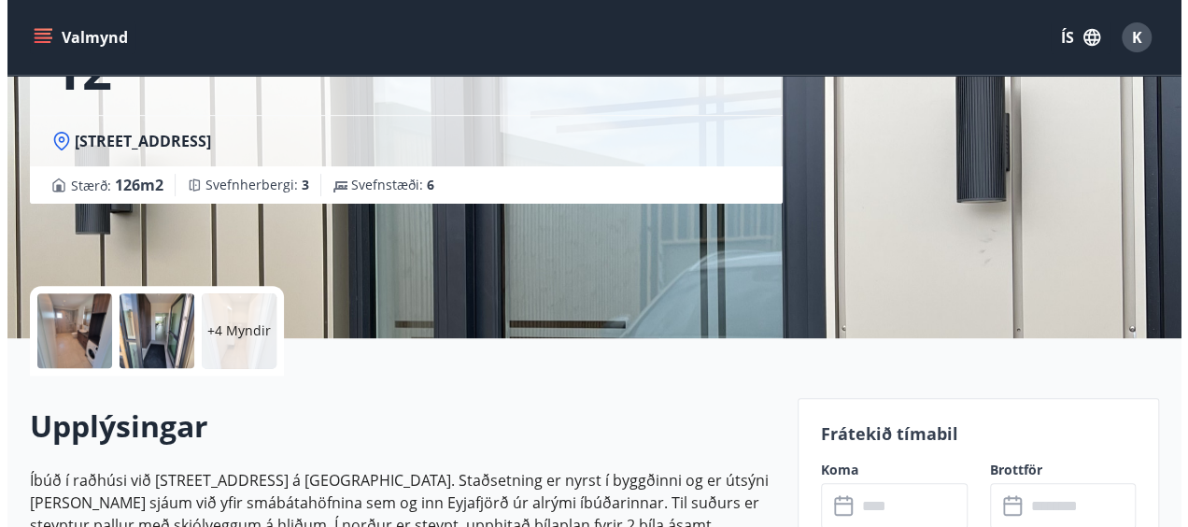
scroll to position [299, 0]
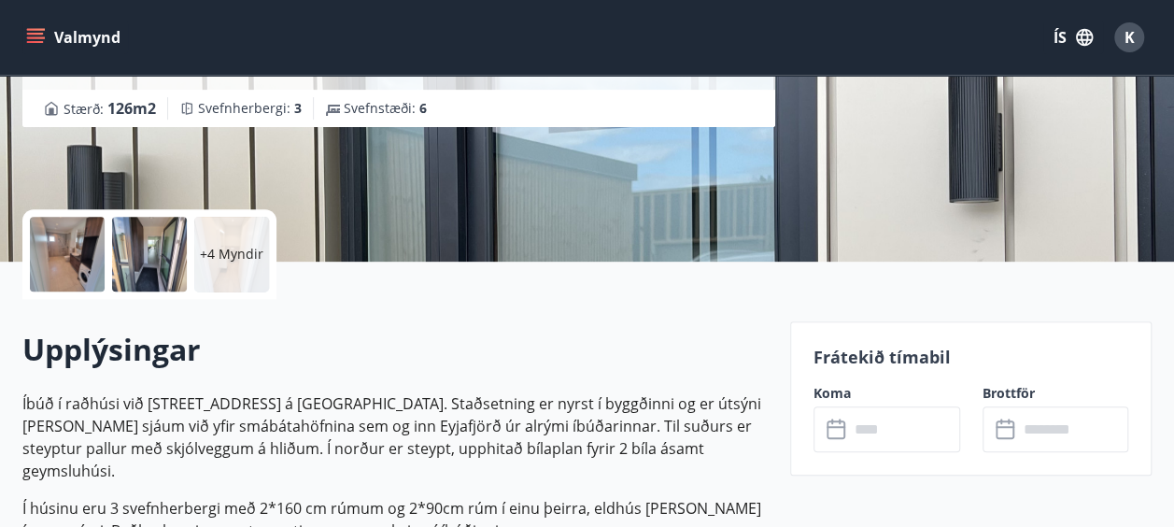
click at [229, 245] on p "+4 Myndir" at bounding box center [232, 254] width 64 height 19
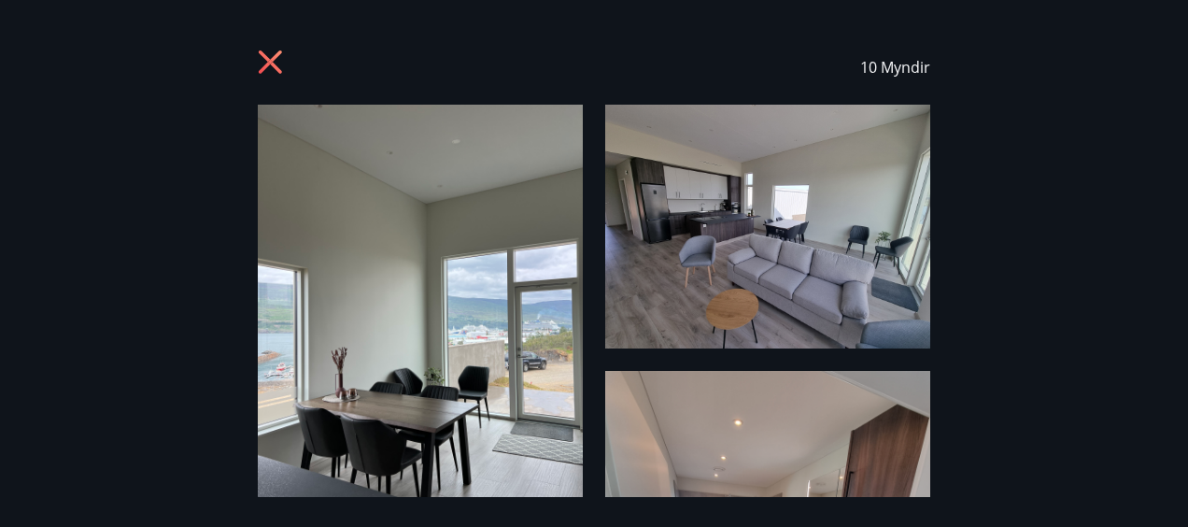
click at [1080, 161] on div "10 Myndir" at bounding box center [594, 263] width 1188 height 467
drag, startPoint x: 1187, startPoint y: 93, endPoint x: 1185, endPoint y: 191, distance: 97.2
click at [1185, 191] on div "10 Myndir" at bounding box center [594, 263] width 1188 height 467
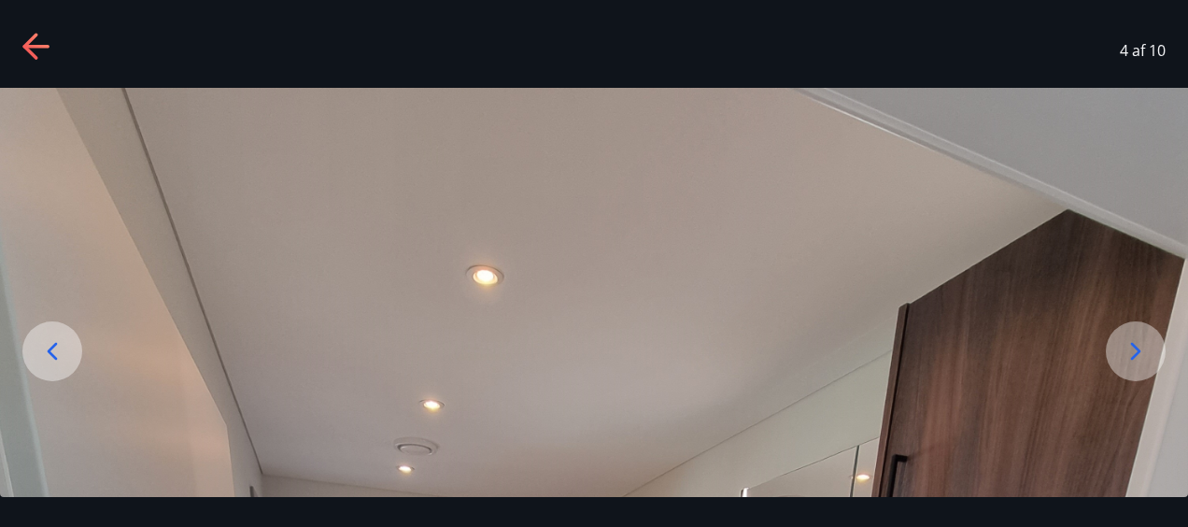
scroll to position [17, 0]
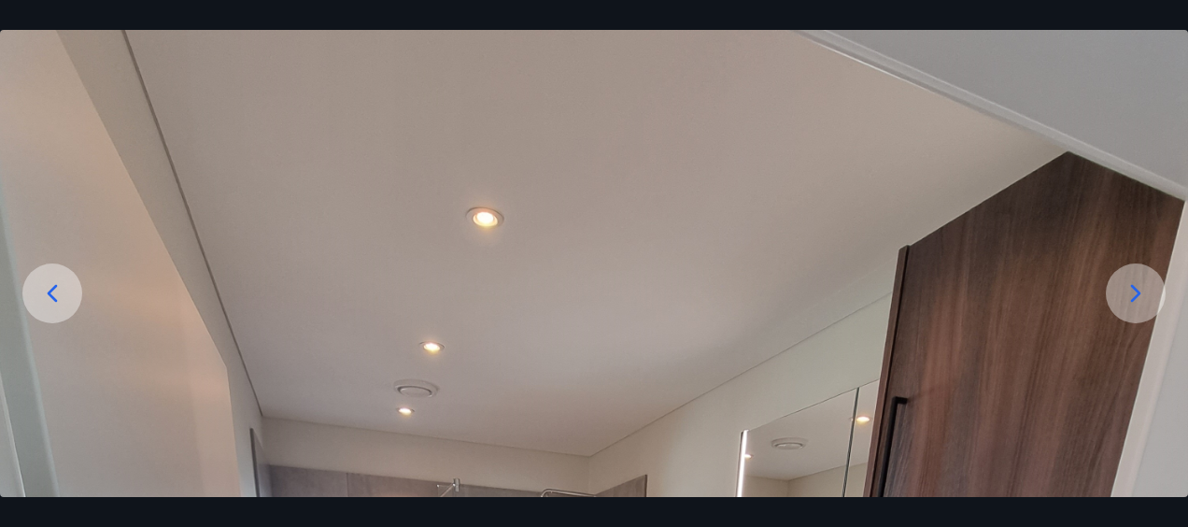
click at [67, 301] on div at bounding box center [52, 293] width 60 height 60
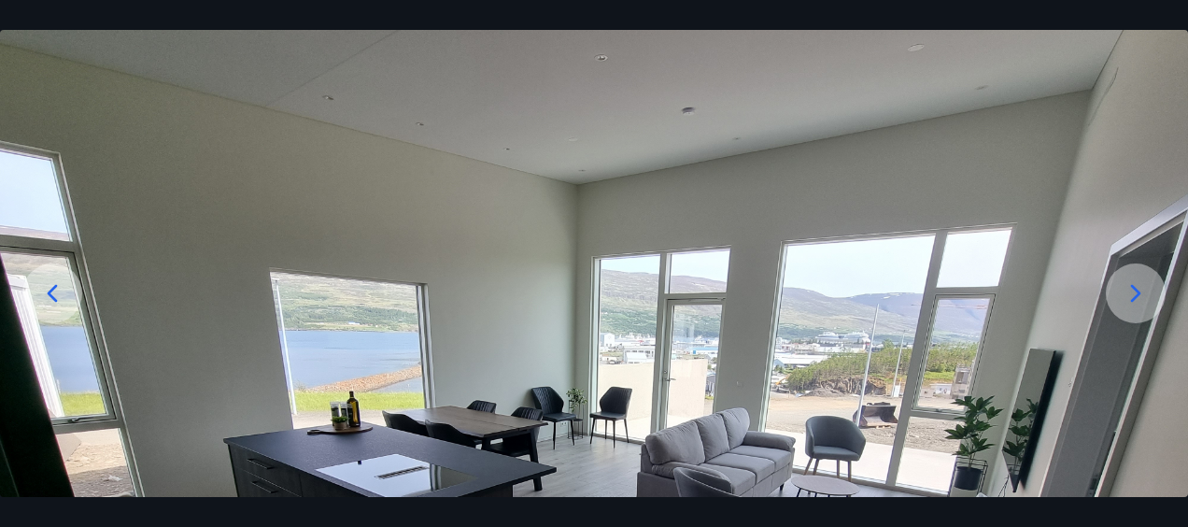
click at [58, 309] on div at bounding box center [52, 293] width 60 height 60
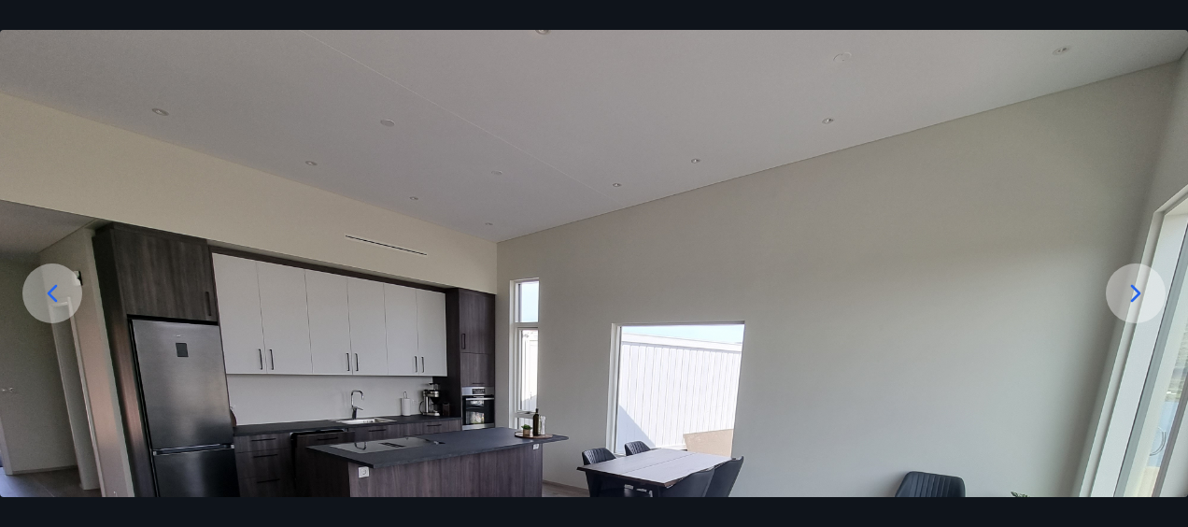
click at [1124, 301] on icon at bounding box center [1136, 293] width 30 height 30
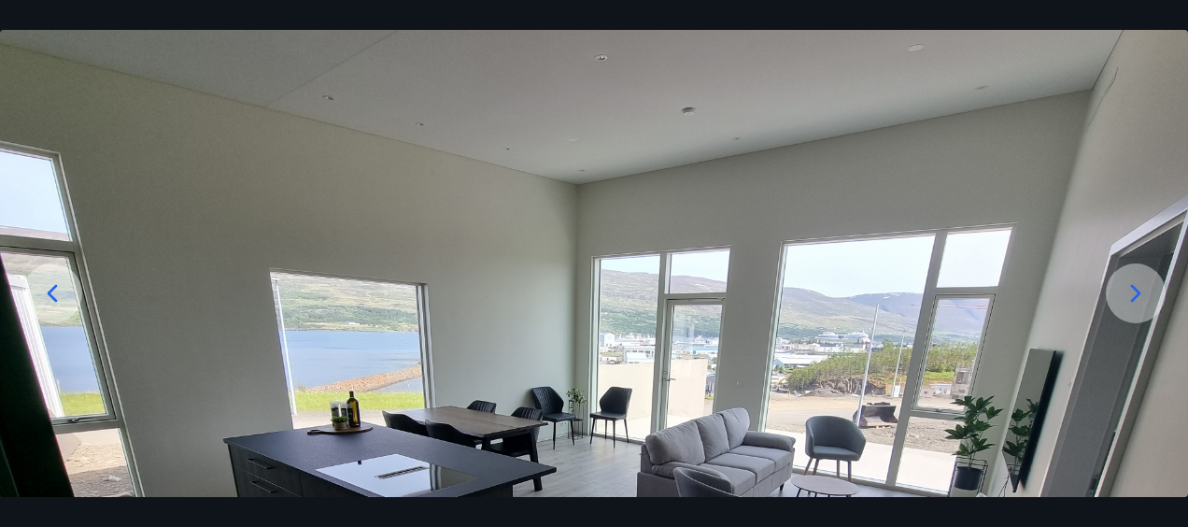
click at [1145, 292] on icon at bounding box center [1136, 293] width 30 height 30
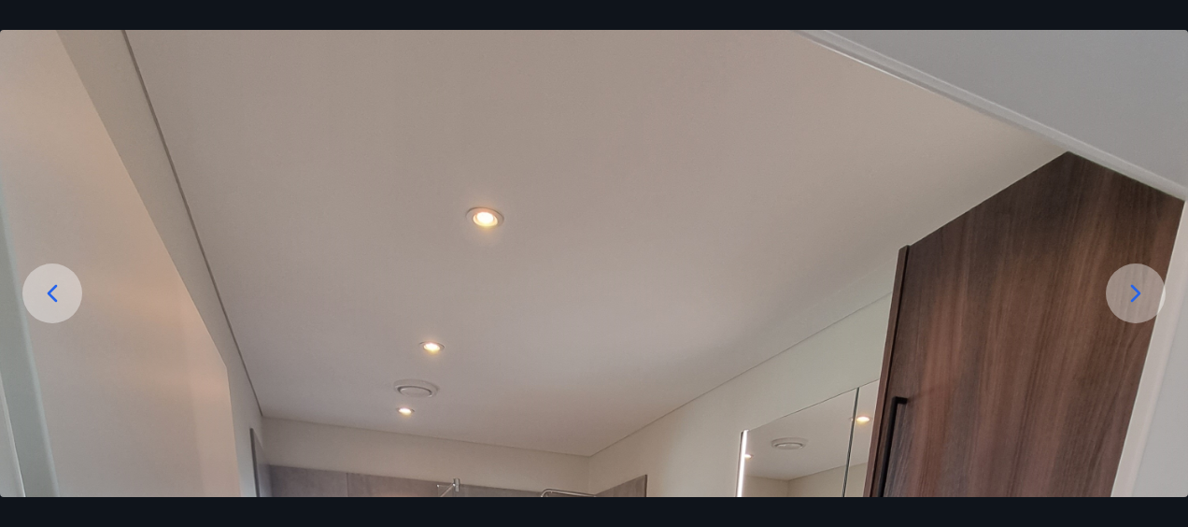
click at [1144, 296] on icon at bounding box center [1136, 293] width 30 height 30
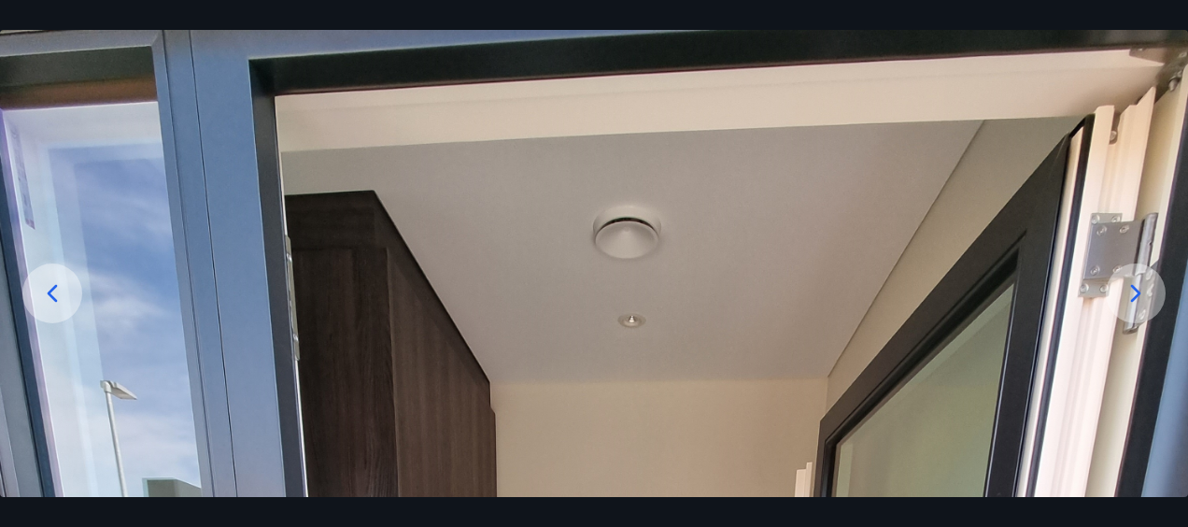
click at [1136, 299] on icon at bounding box center [1136, 293] width 30 height 30
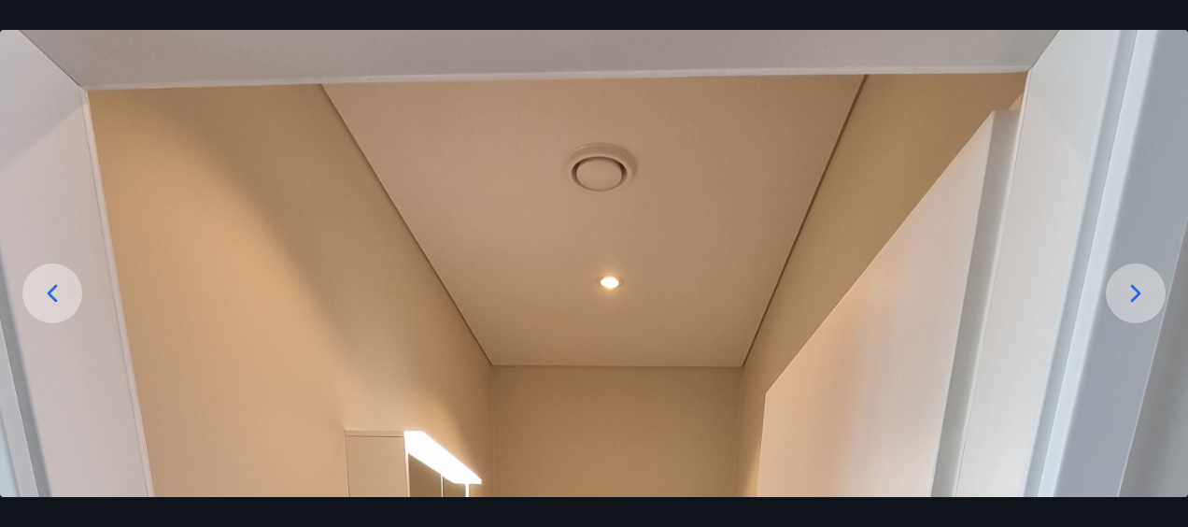
click at [1142, 299] on icon at bounding box center [1136, 293] width 30 height 30
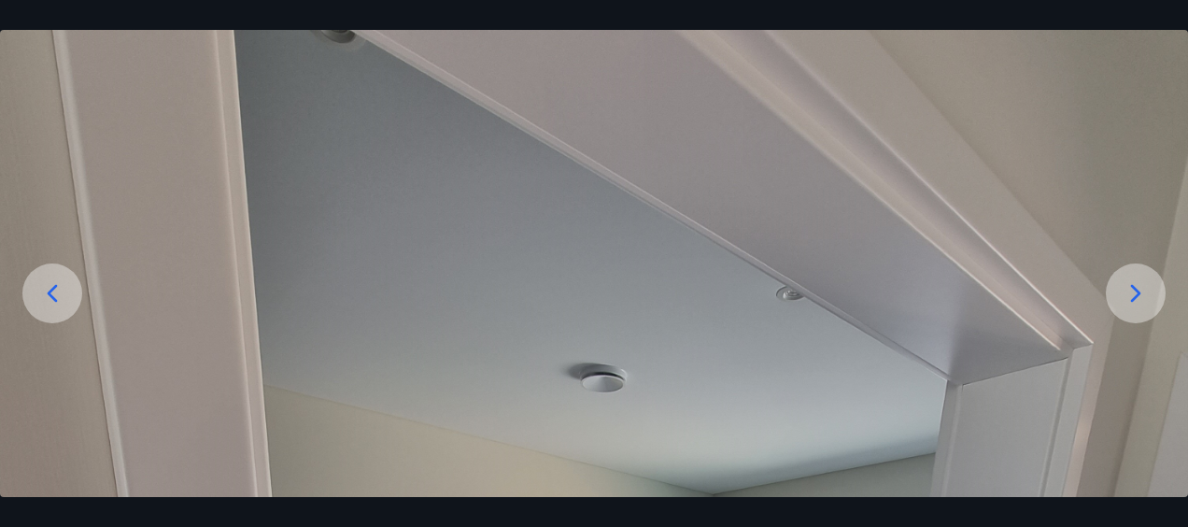
click at [1147, 298] on icon at bounding box center [1136, 293] width 30 height 30
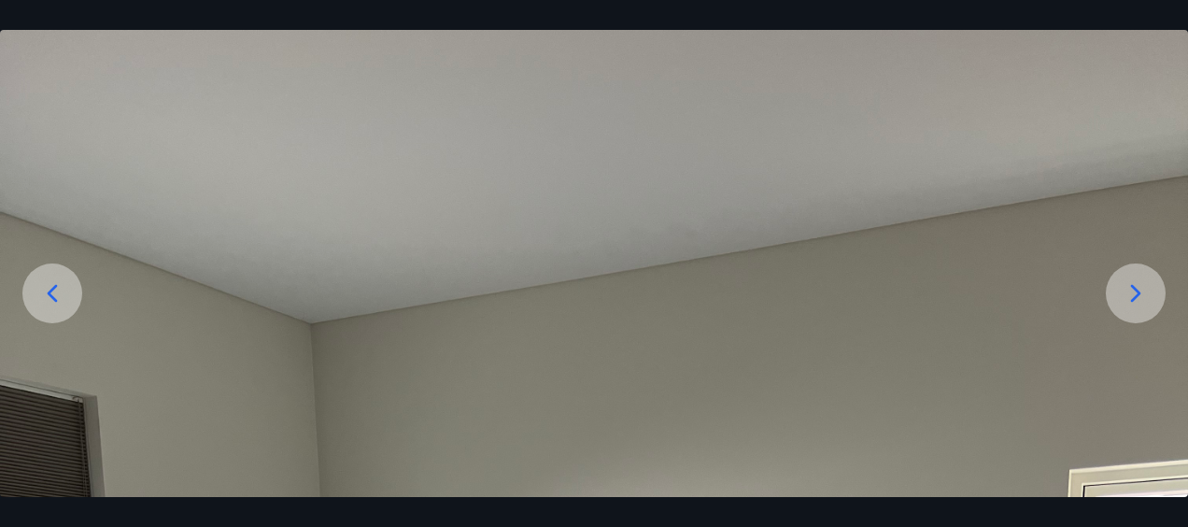
click at [1145, 298] on icon at bounding box center [1136, 293] width 30 height 30
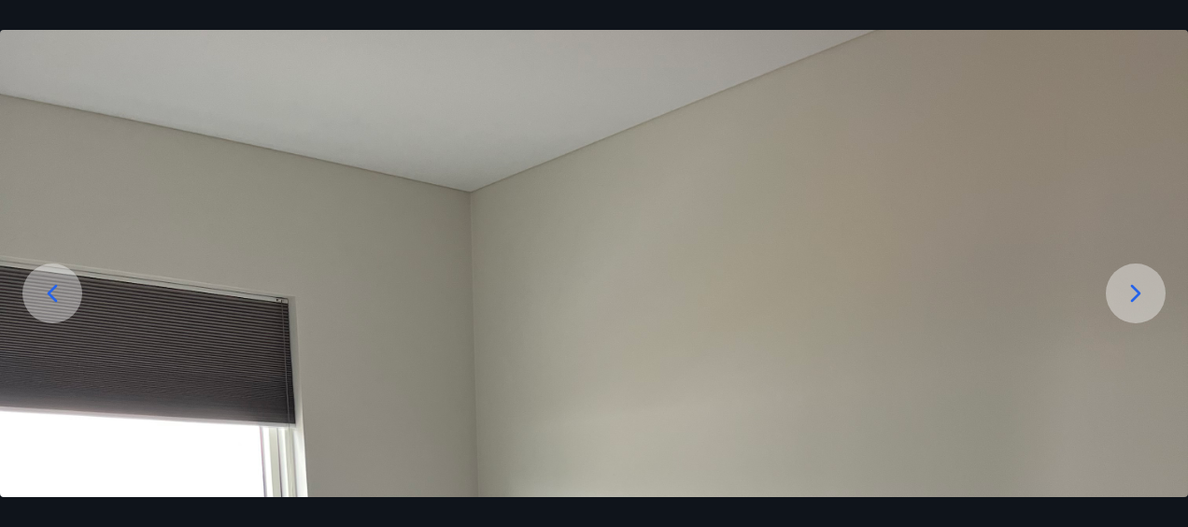
click at [1151, 296] on div at bounding box center [1136, 293] width 60 height 60
